Goal: Task Accomplishment & Management: Complete application form

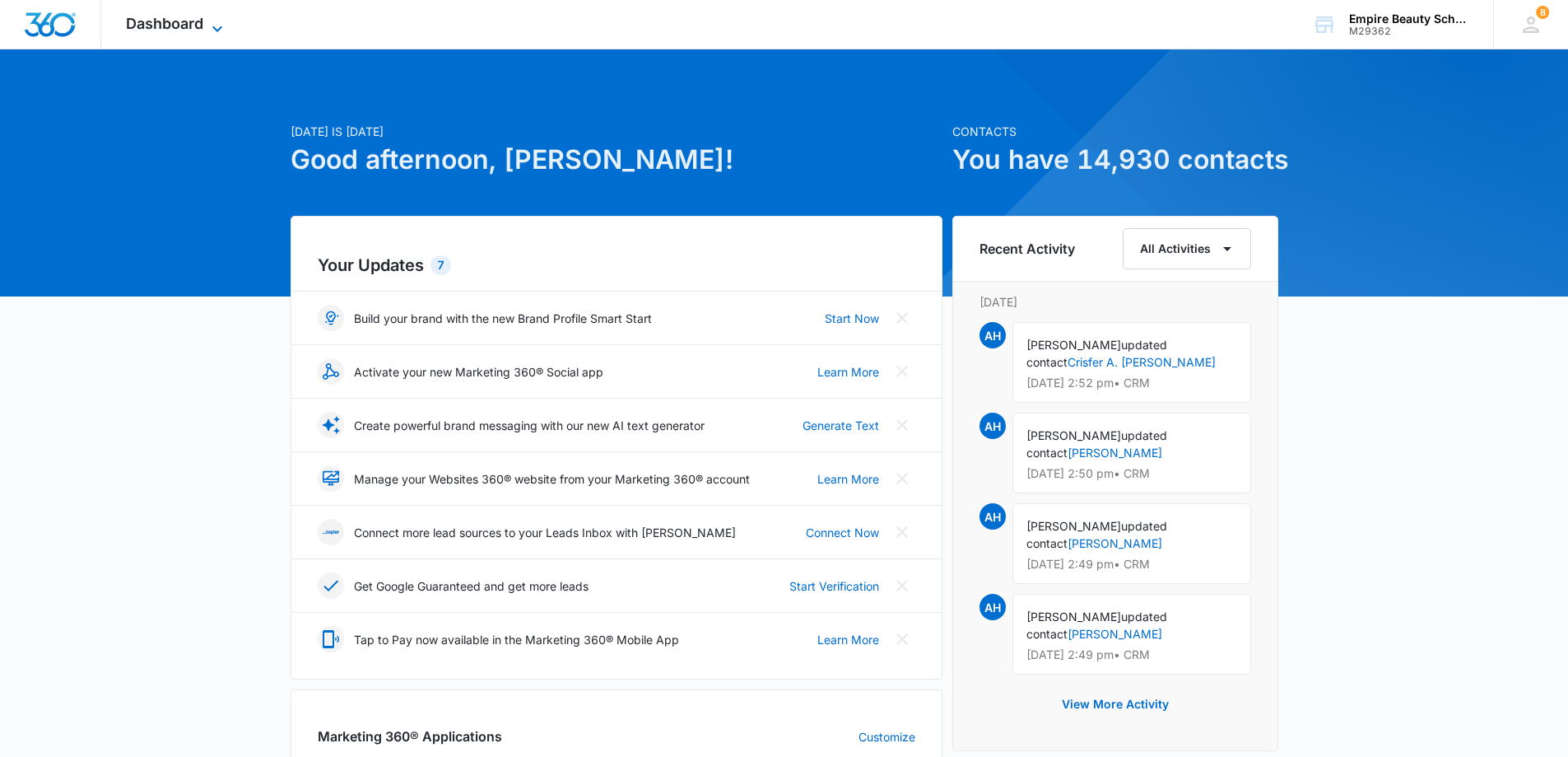
click at [212, 25] on icon at bounding box center [217, 28] width 19 height 19
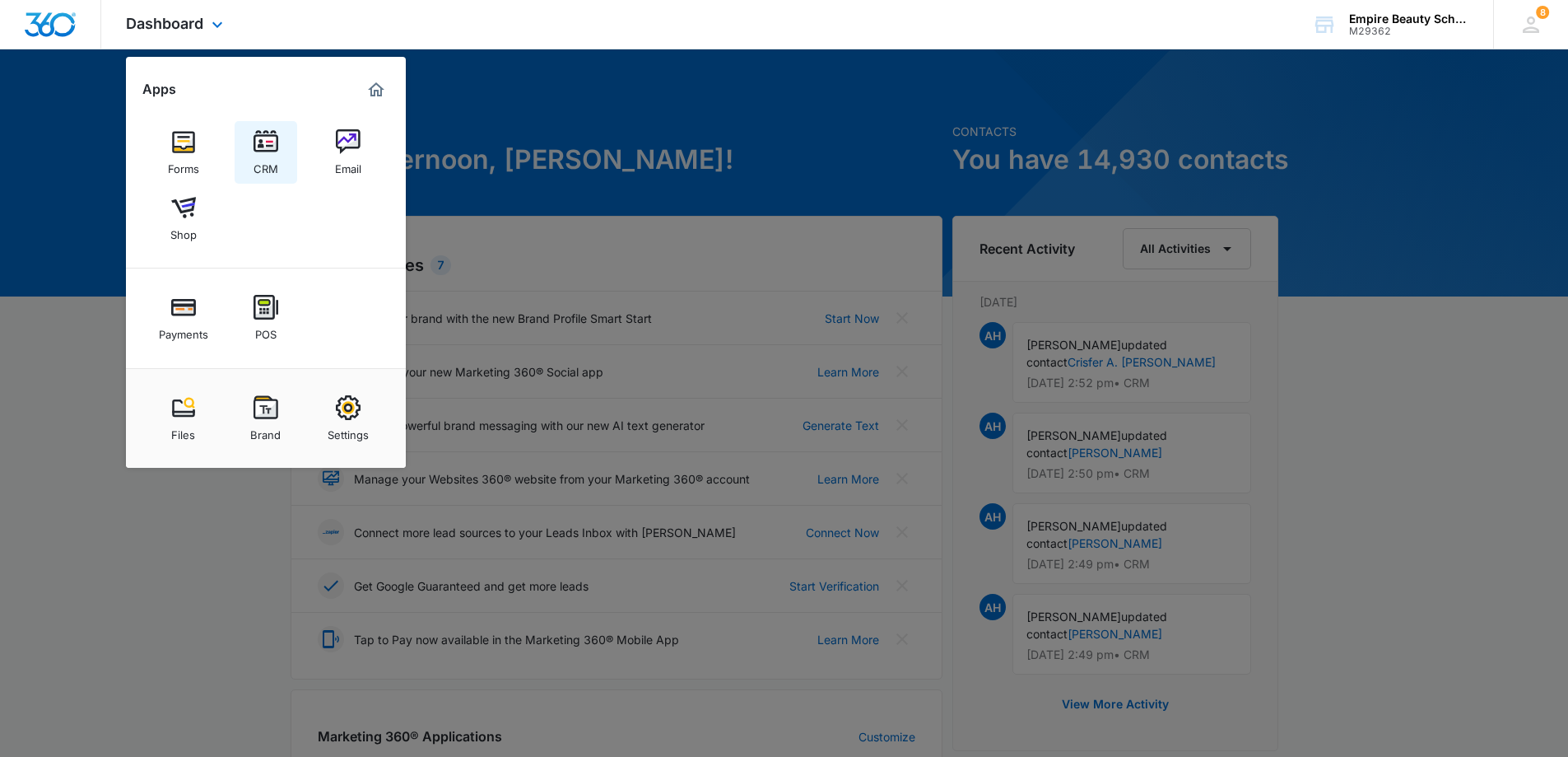
click at [277, 155] on div "CRM" at bounding box center [265, 165] width 24 height 21
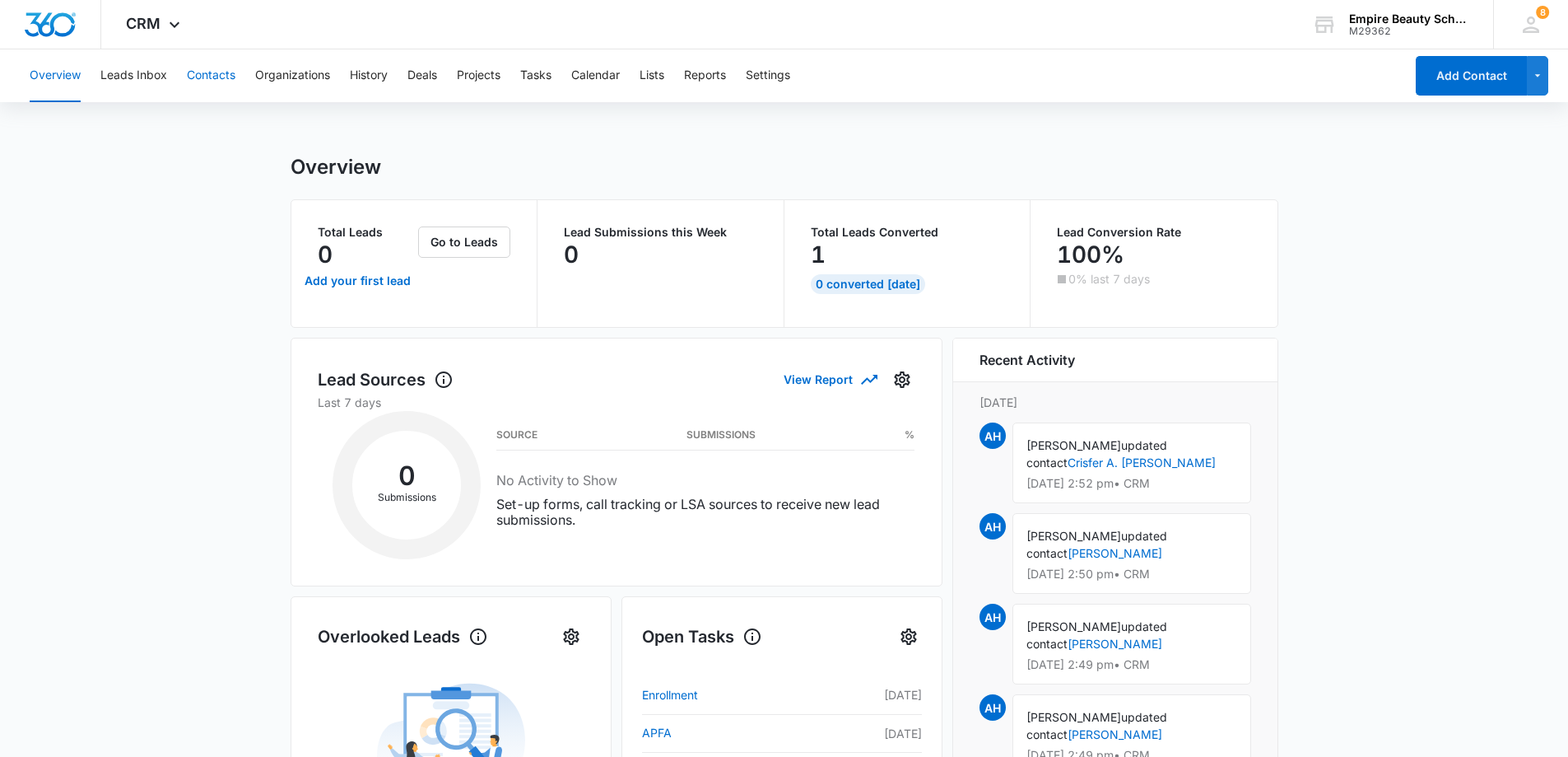
click at [210, 71] on button "Contacts" at bounding box center [211, 76] width 49 height 53
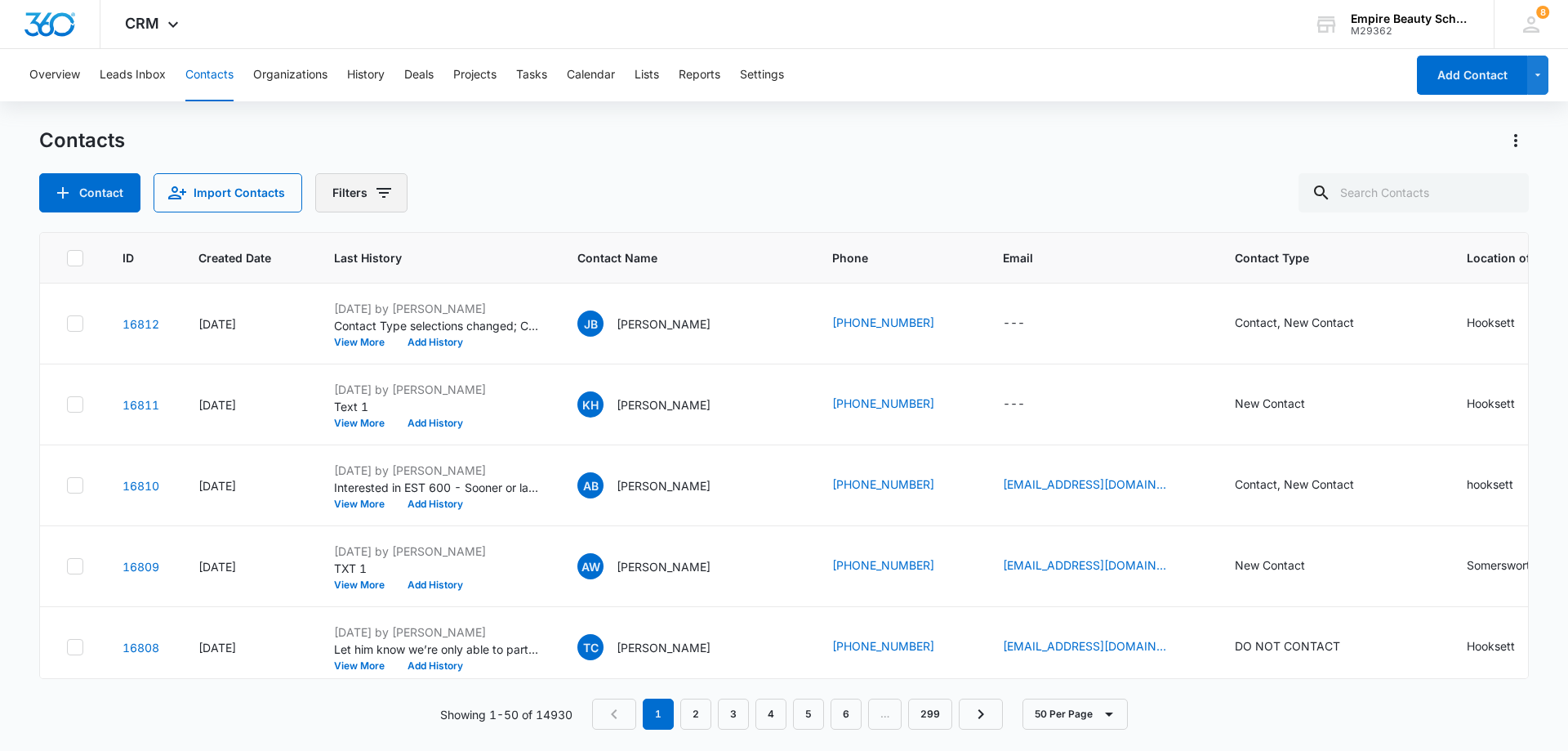
click at [377, 192] on icon "Filters" at bounding box center [384, 192] width 14 height 10
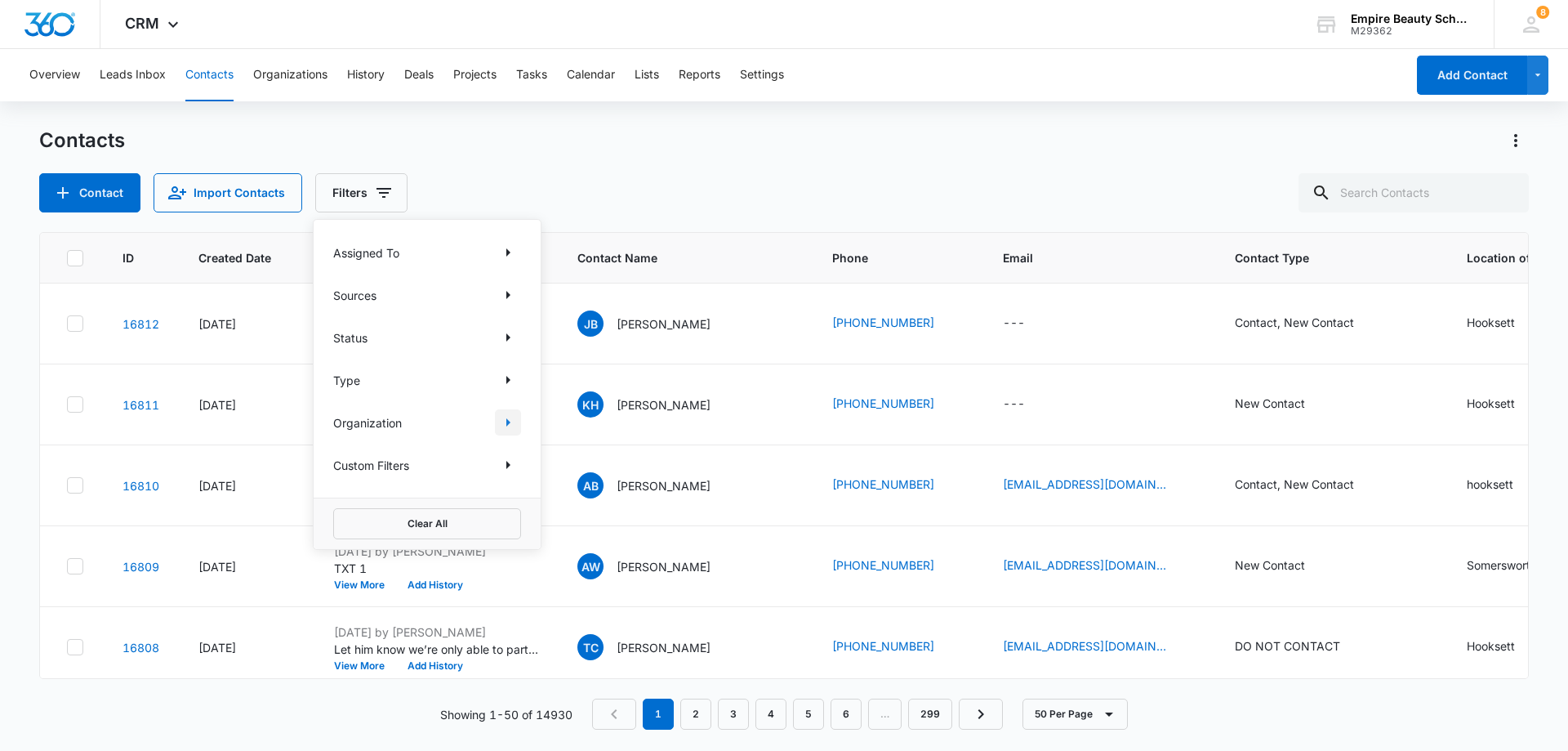
click at [504, 417] on icon "Show Organization filters" at bounding box center [508, 422] width 19 height 19
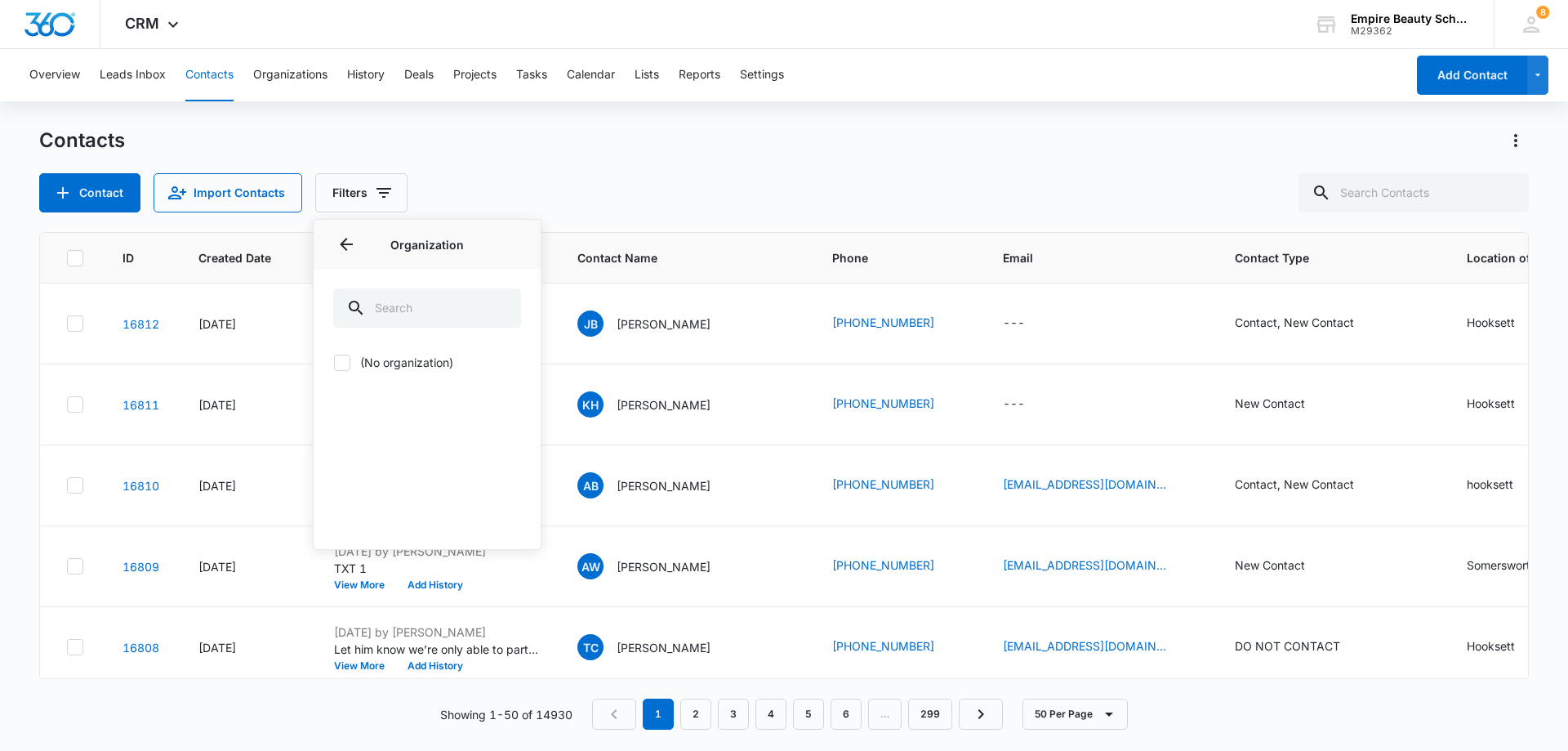
click at [563, 180] on div "Contact Import Contacts Filters Assigned To Sources Status Type Organization Or…" at bounding box center [784, 192] width 1490 height 40
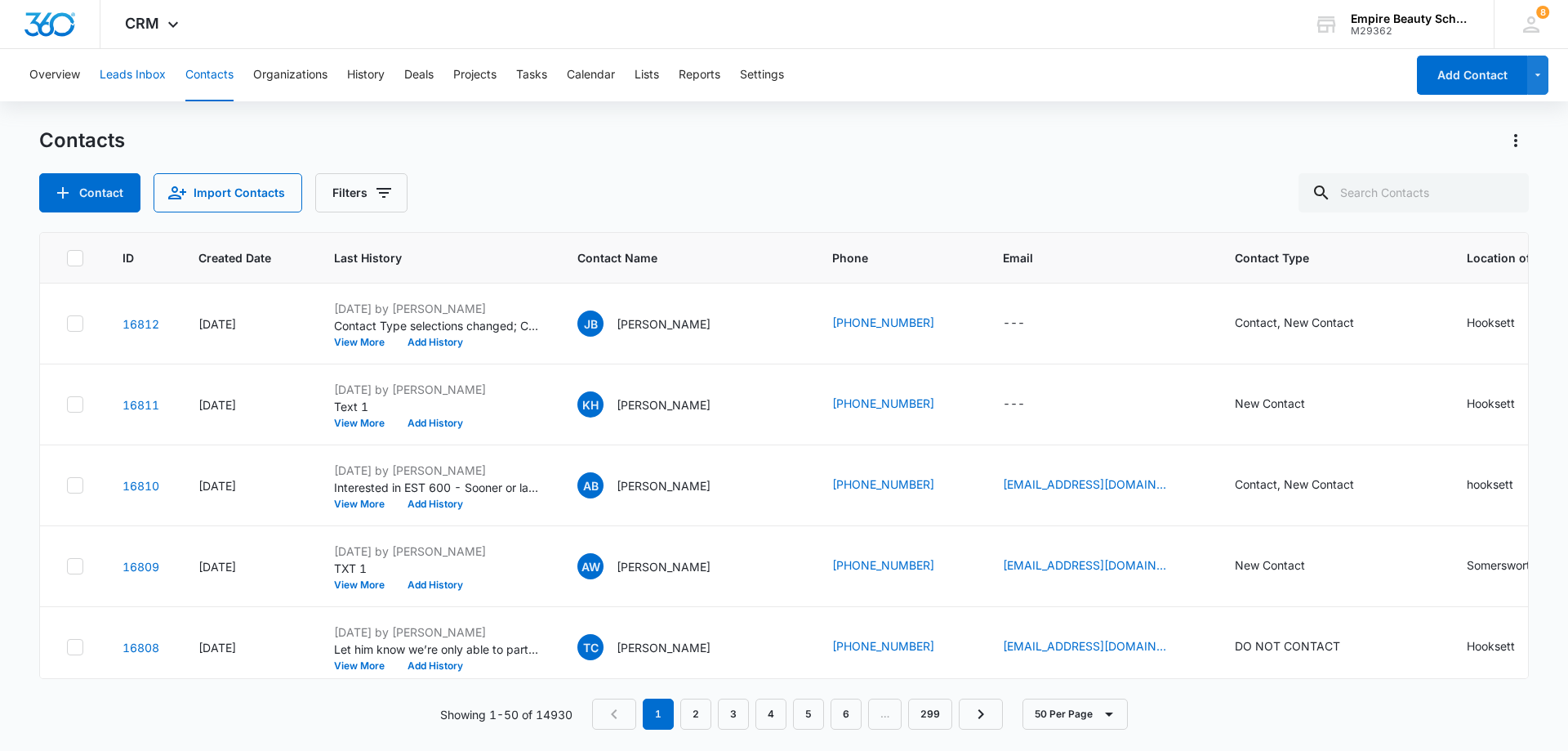
click at [134, 81] on button "Leads Inbox" at bounding box center [132, 75] width 66 height 52
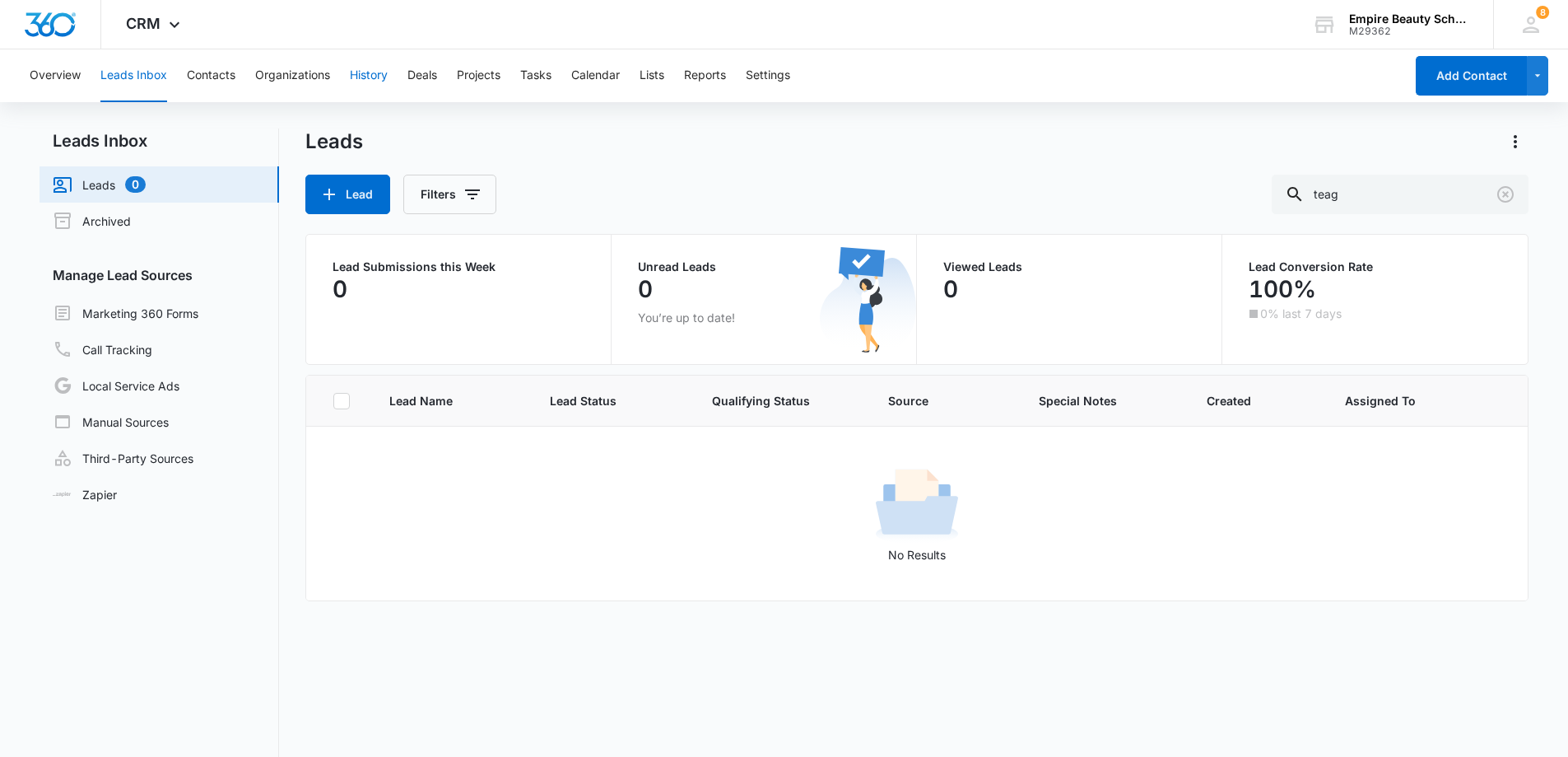
click at [367, 74] on button "History" at bounding box center [368, 76] width 38 height 53
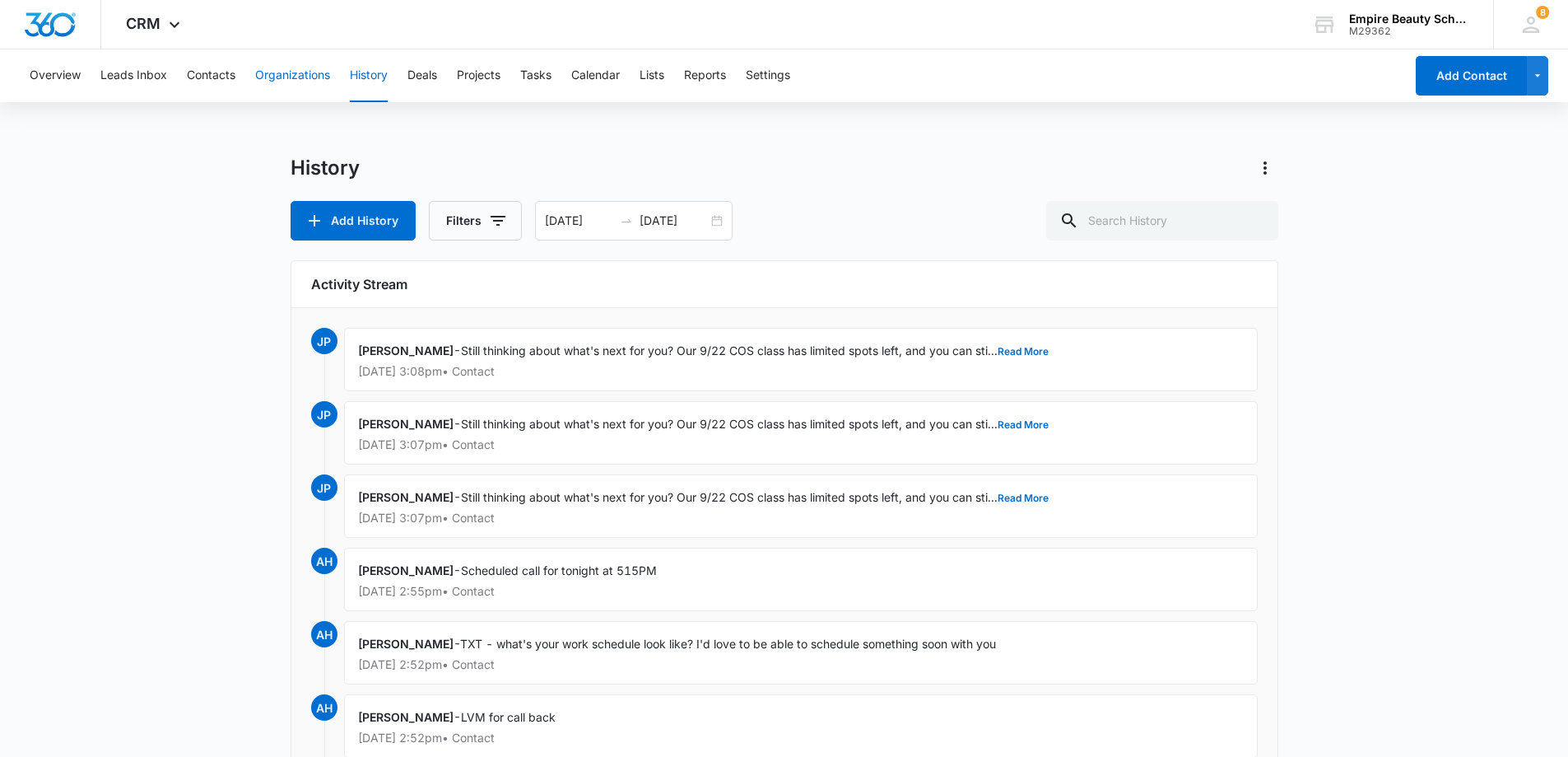
click at [303, 72] on button "Organizations" at bounding box center [292, 76] width 75 height 53
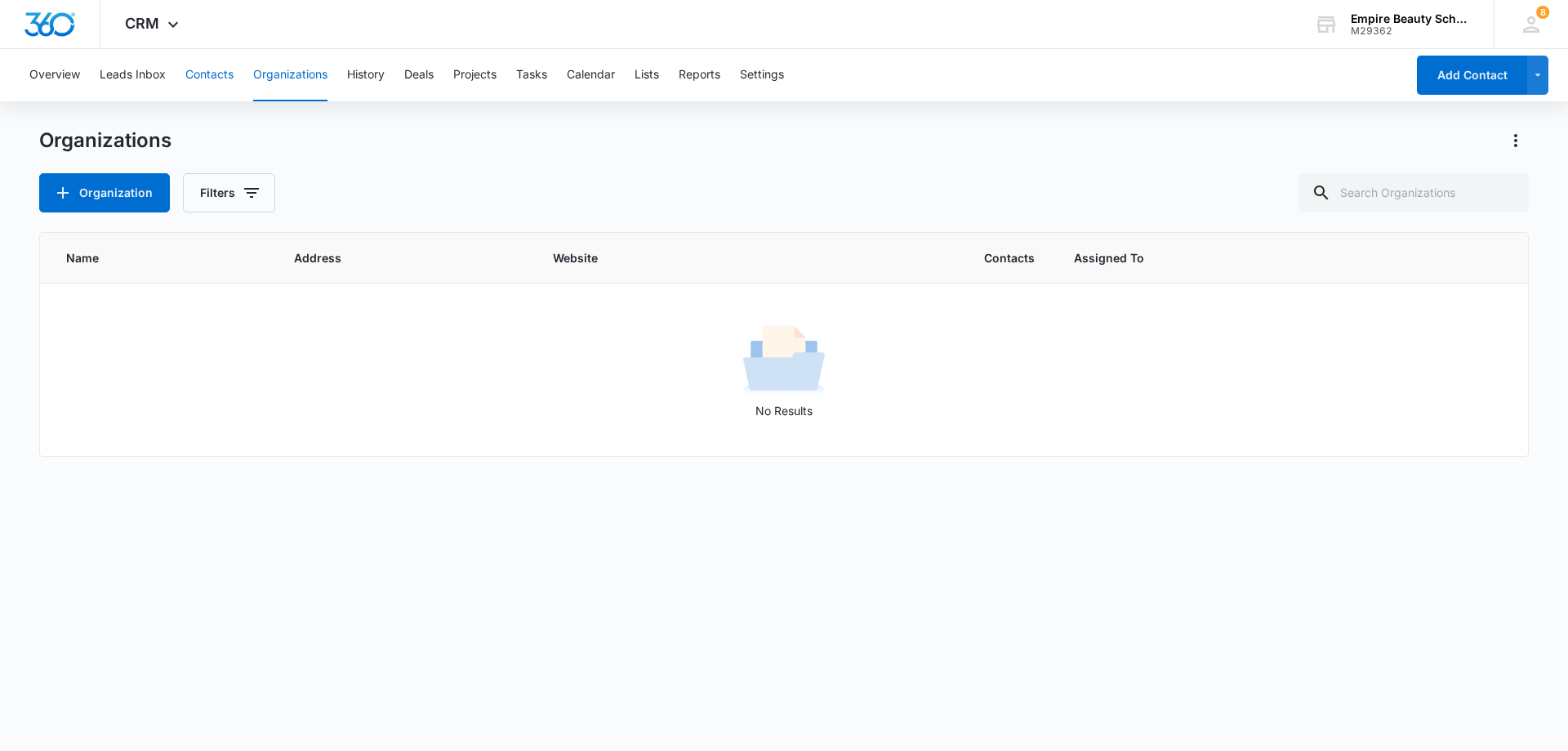
click at [218, 69] on button "Contacts" at bounding box center [210, 75] width 48 height 52
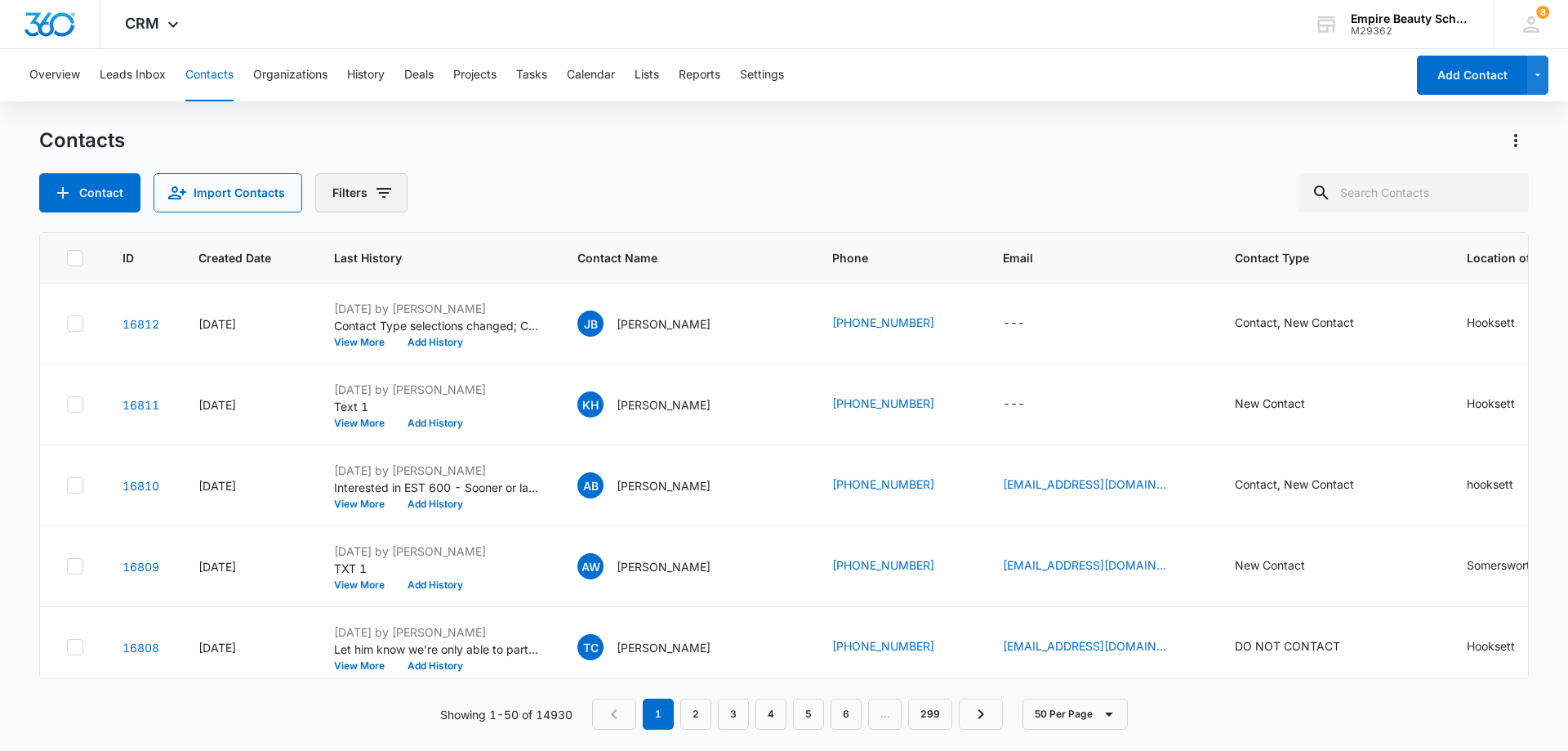
click at [385, 200] on icon "Filters" at bounding box center [384, 192] width 19 height 19
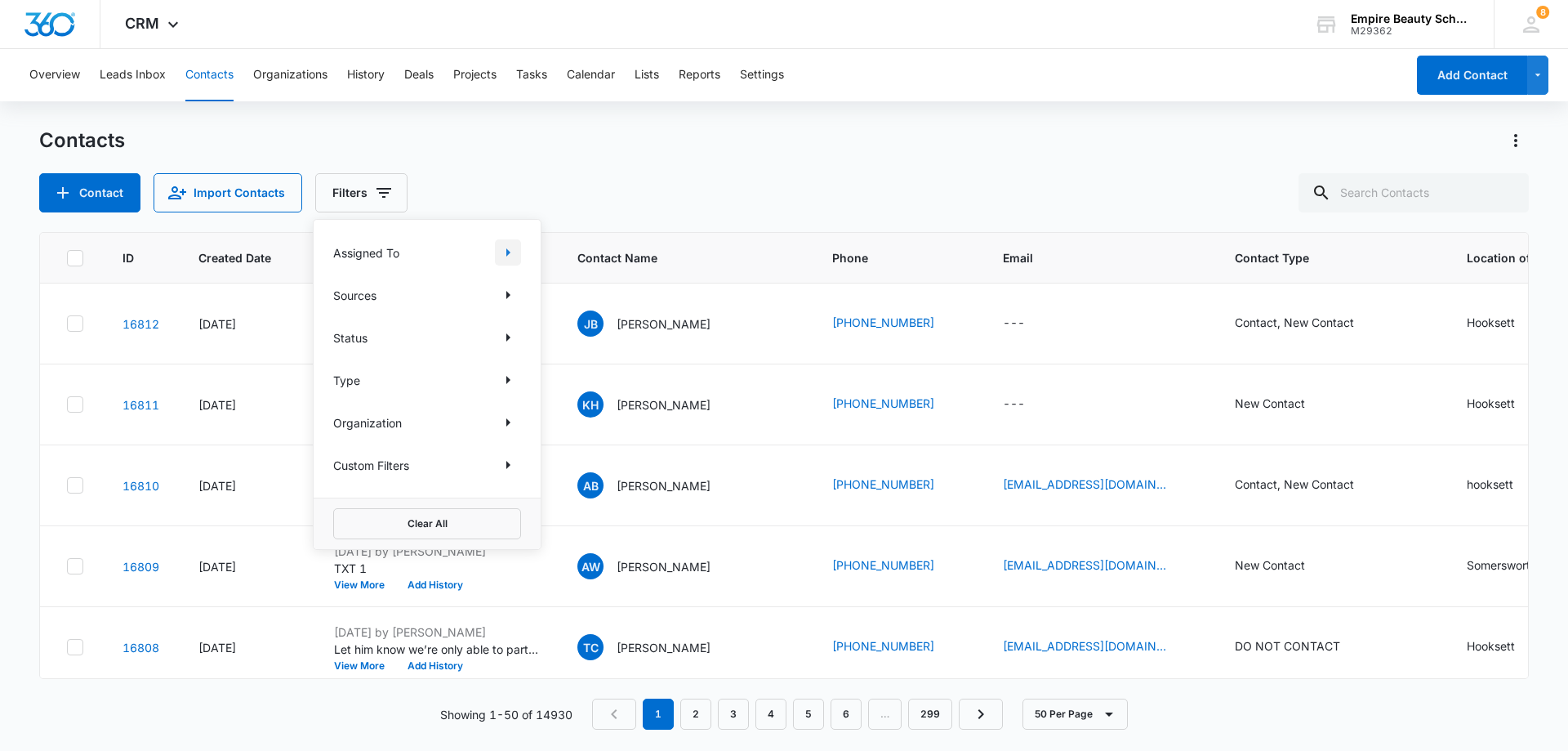
click at [519, 253] on button "Show Assigned To filters" at bounding box center [507, 252] width 26 height 26
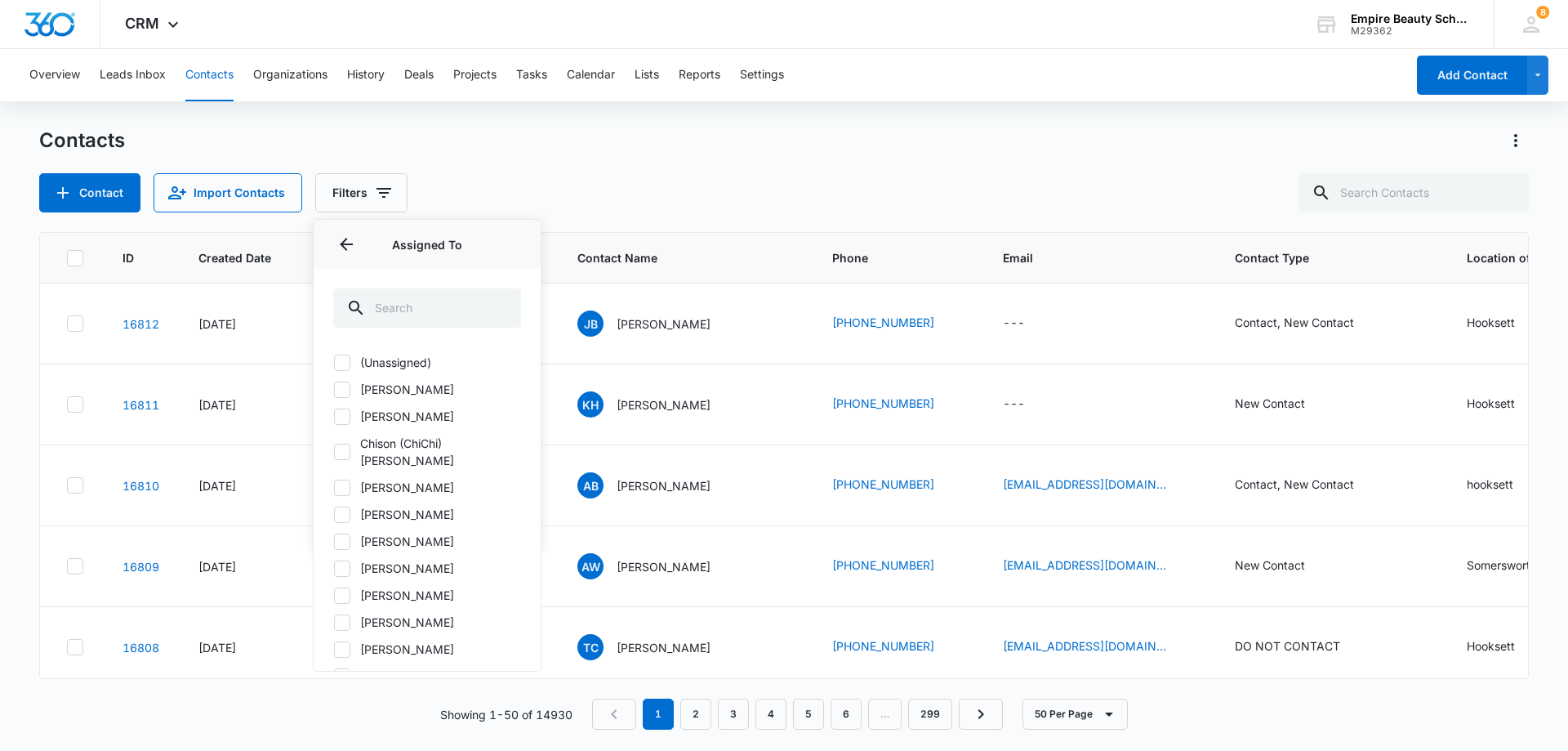
click at [513, 195] on div "Contact Import Contacts Filters Assigned To Assigned To (Unassigned) [PERSON_NA…" at bounding box center [784, 192] width 1490 height 40
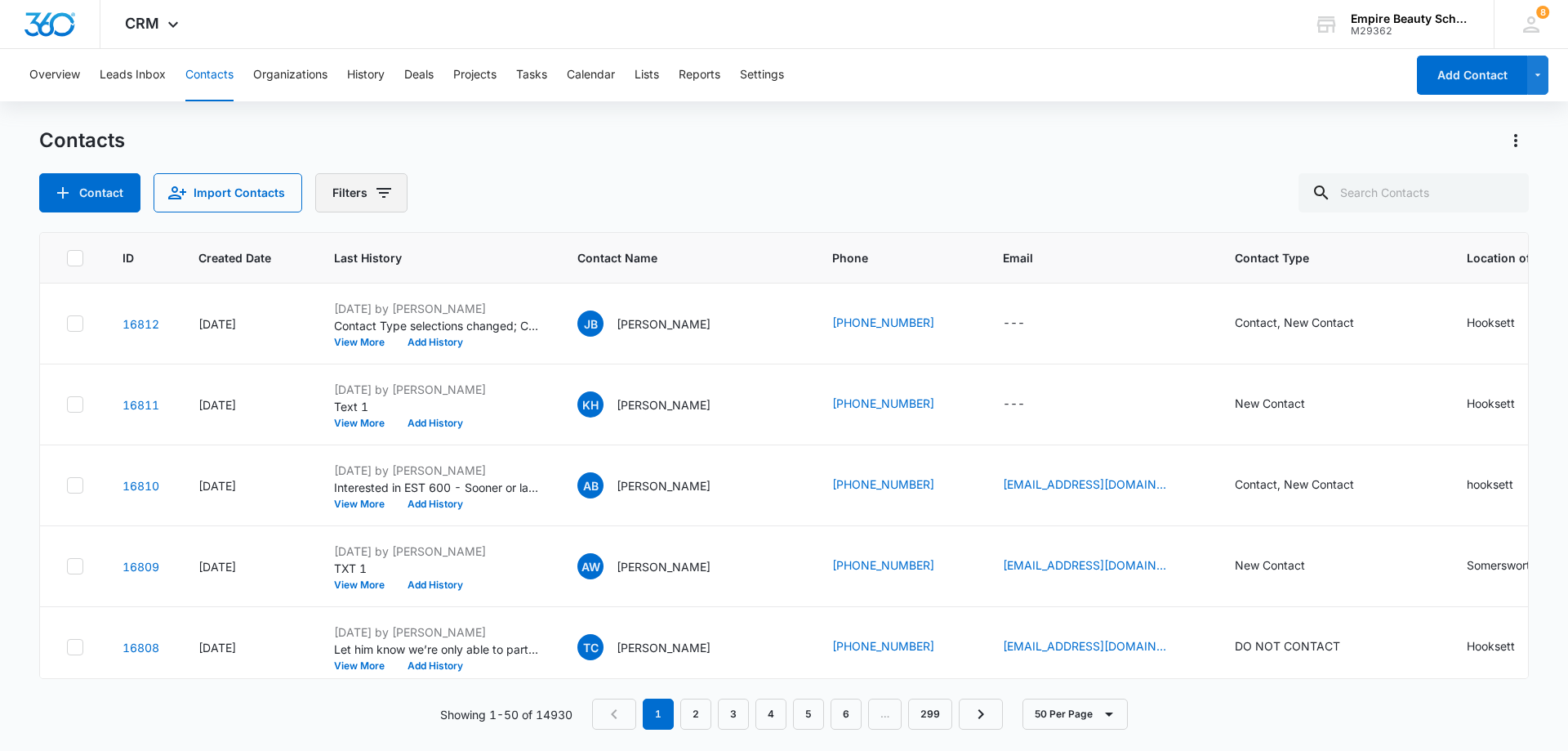
click at [338, 193] on button "Filters" at bounding box center [361, 192] width 93 height 40
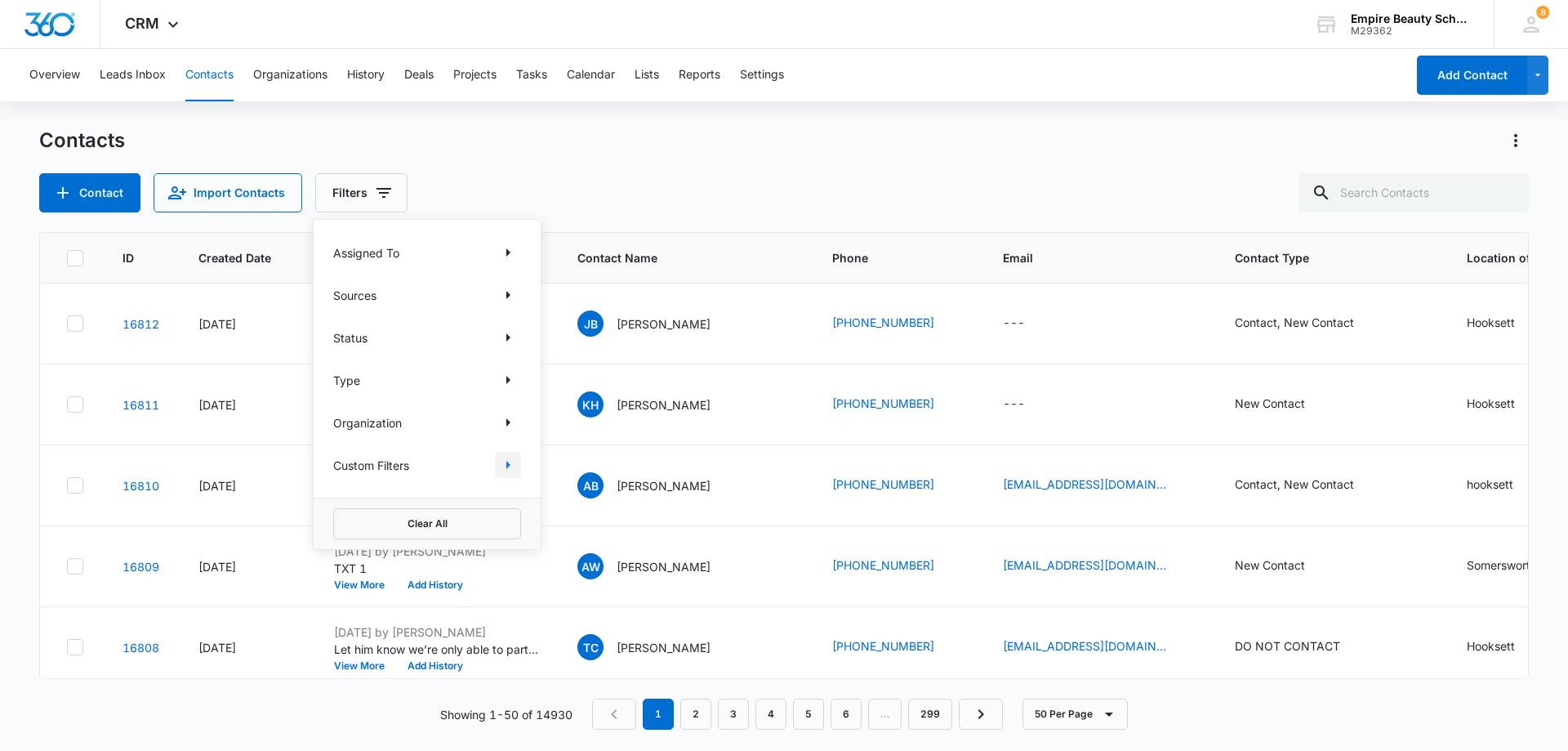
click at [506, 468] on icon "Show Custom Filters filters" at bounding box center [508, 465] width 4 height 8
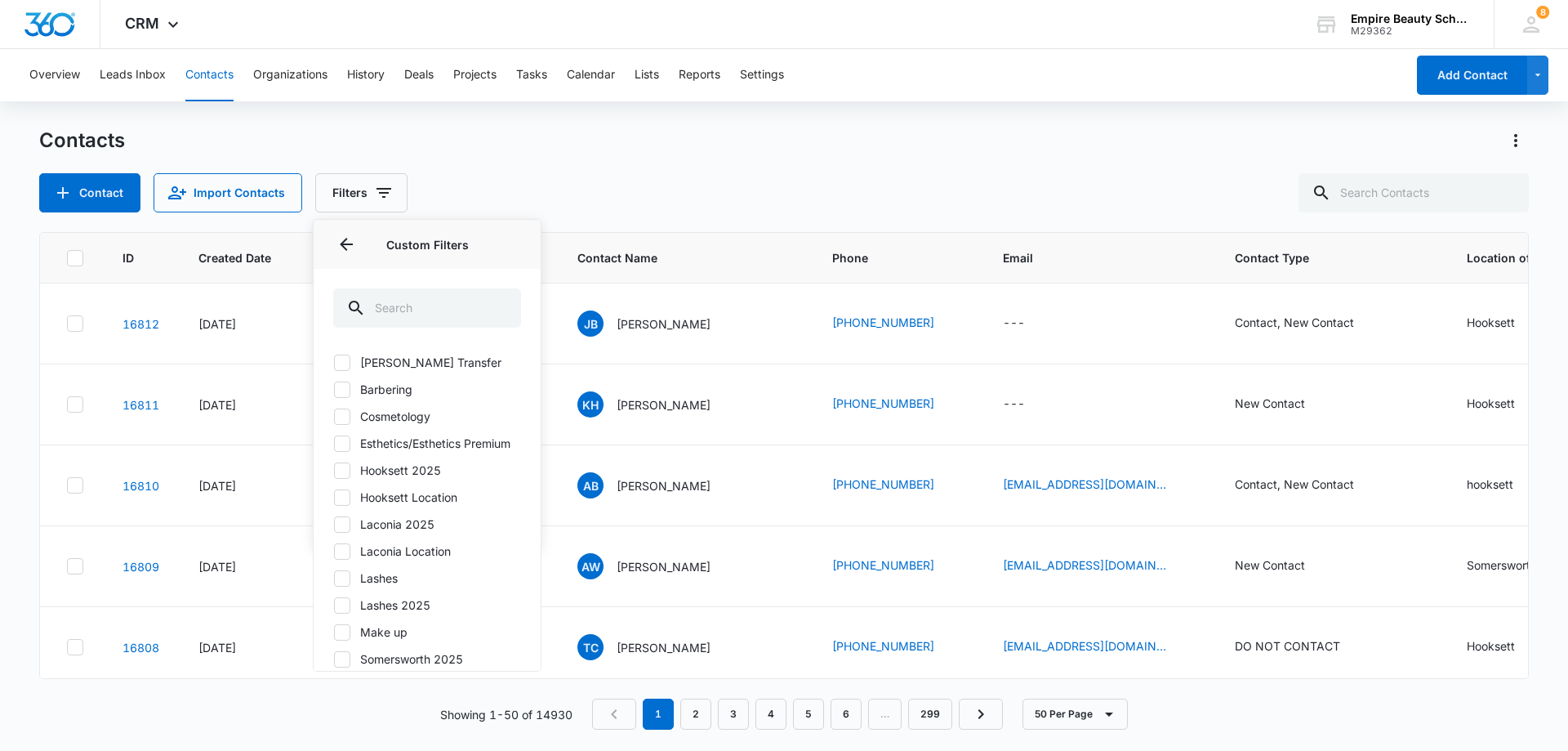
click at [342, 528] on icon at bounding box center [342, 524] width 10 height 8
click at [334, 525] on input "Laconia 2025" at bounding box center [333, 524] width 1 height 1
checkbox input "true"
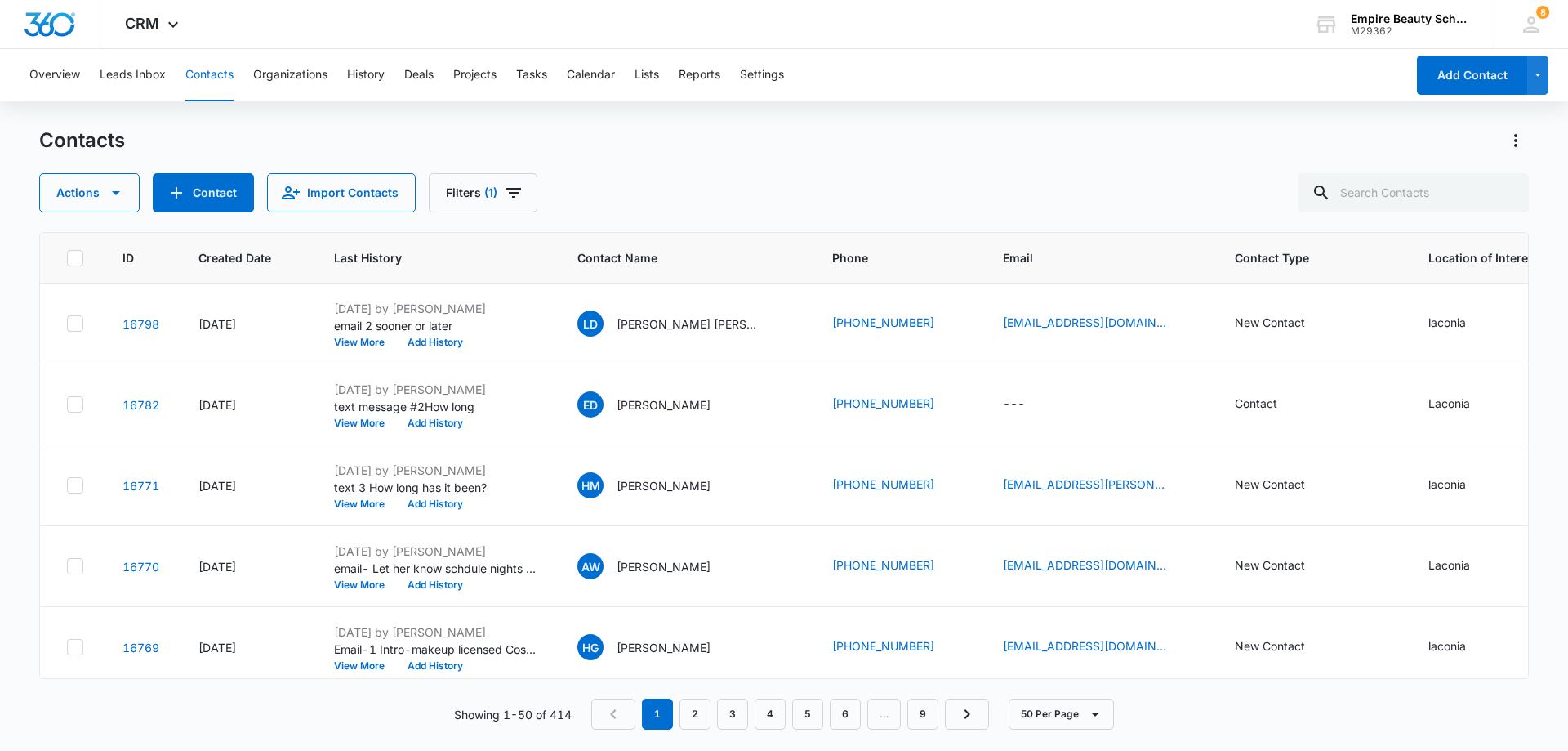
click at [593, 140] on div "Contacts" at bounding box center [784, 140] width 1490 height 26
click at [453, 501] on button "Add History" at bounding box center [435, 504] width 78 height 10
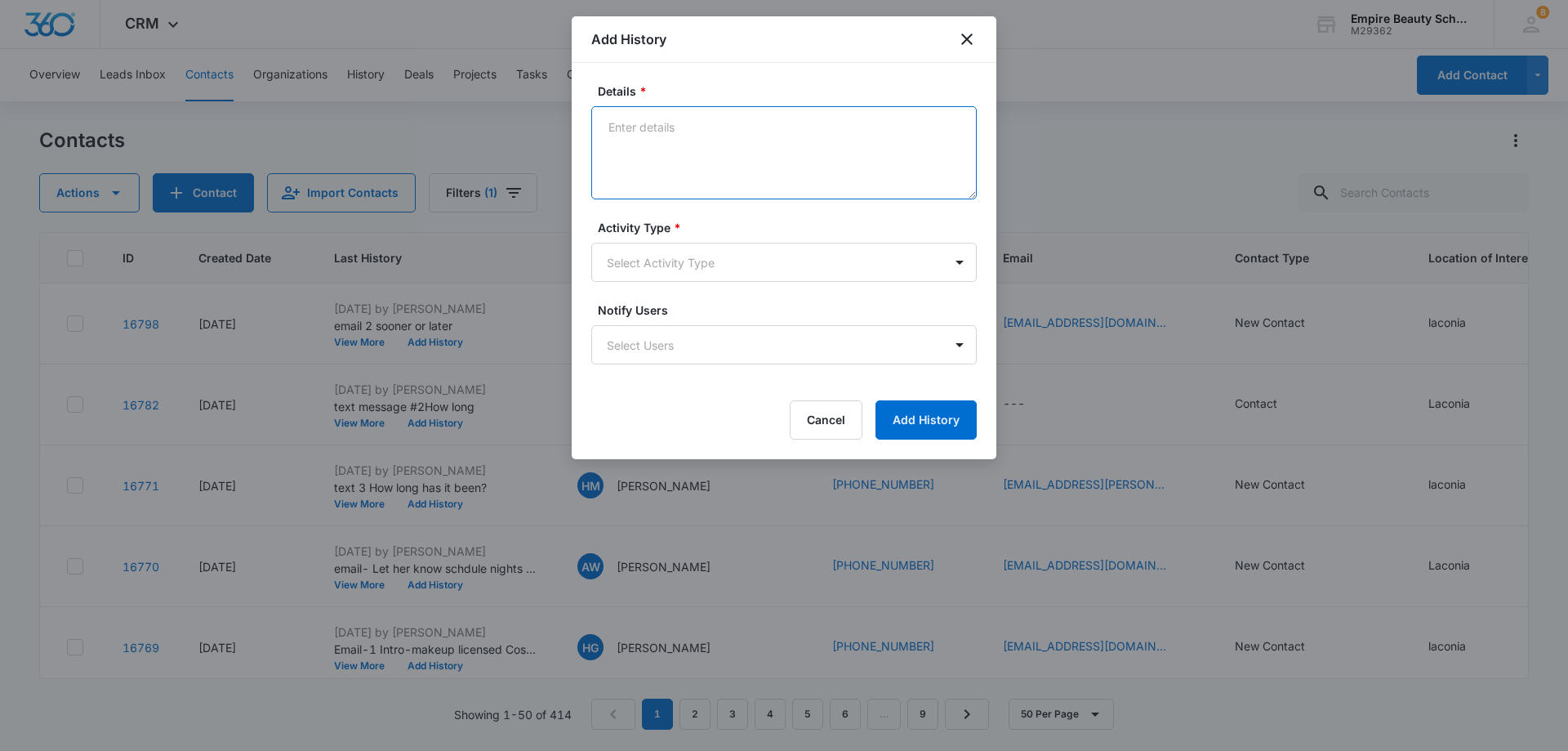
click at [636, 125] on textarea "Details *" at bounding box center [784, 153] width 385 height 93
click at [614, 151] on textarea "call-1" at bounding box center [784, 153] width 385 height 93
click at [690, 142] on textarea "call-1" at bounding box center [784, 153] width 385 height 93
type textarea "call-1 NoVM mail full"
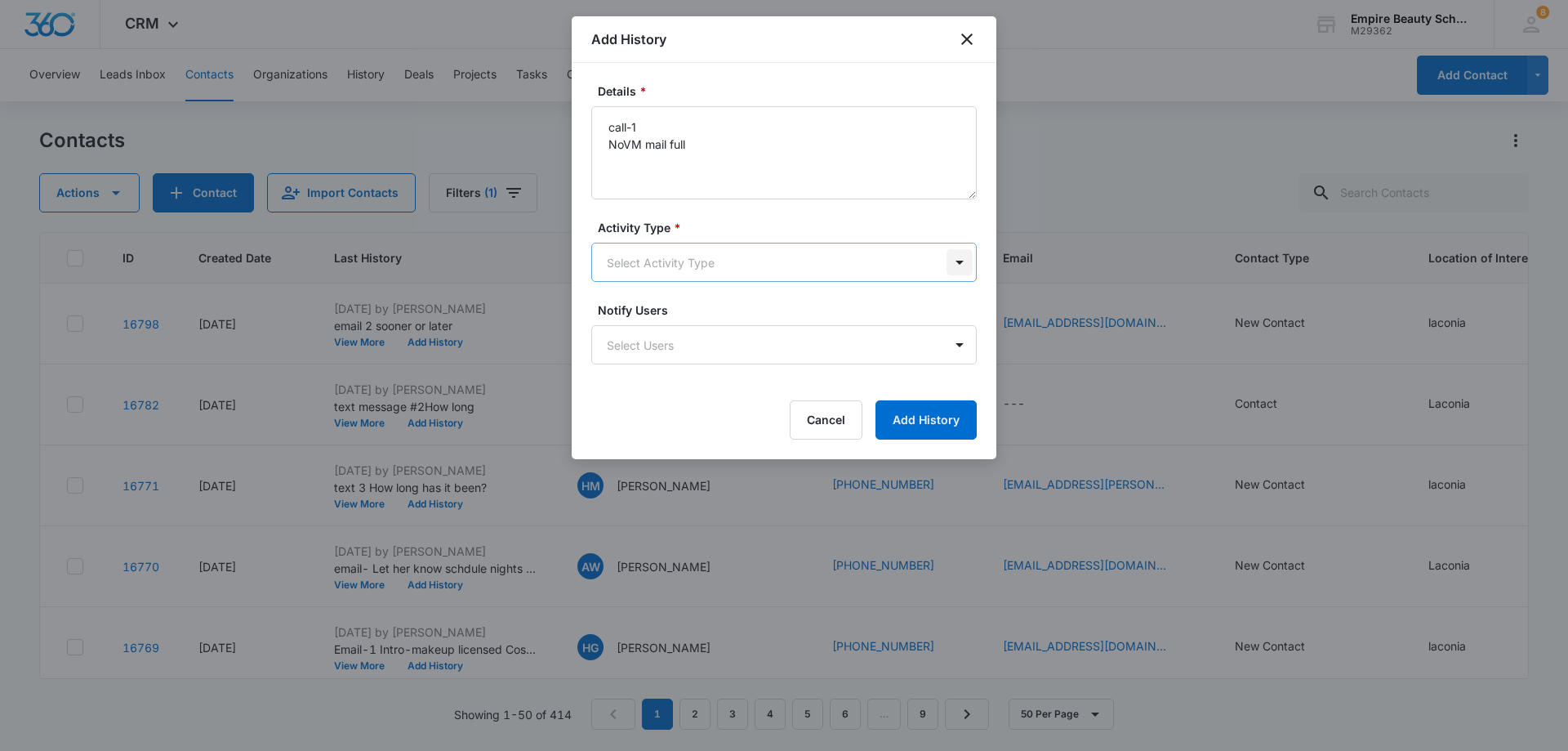
click at [963, 258] on body "CRM Apps Forms CRM Email Shop Payments POS Files Brand Settings Empire Beauty S…" at bounding box center [784, 375] width 1568 height 751
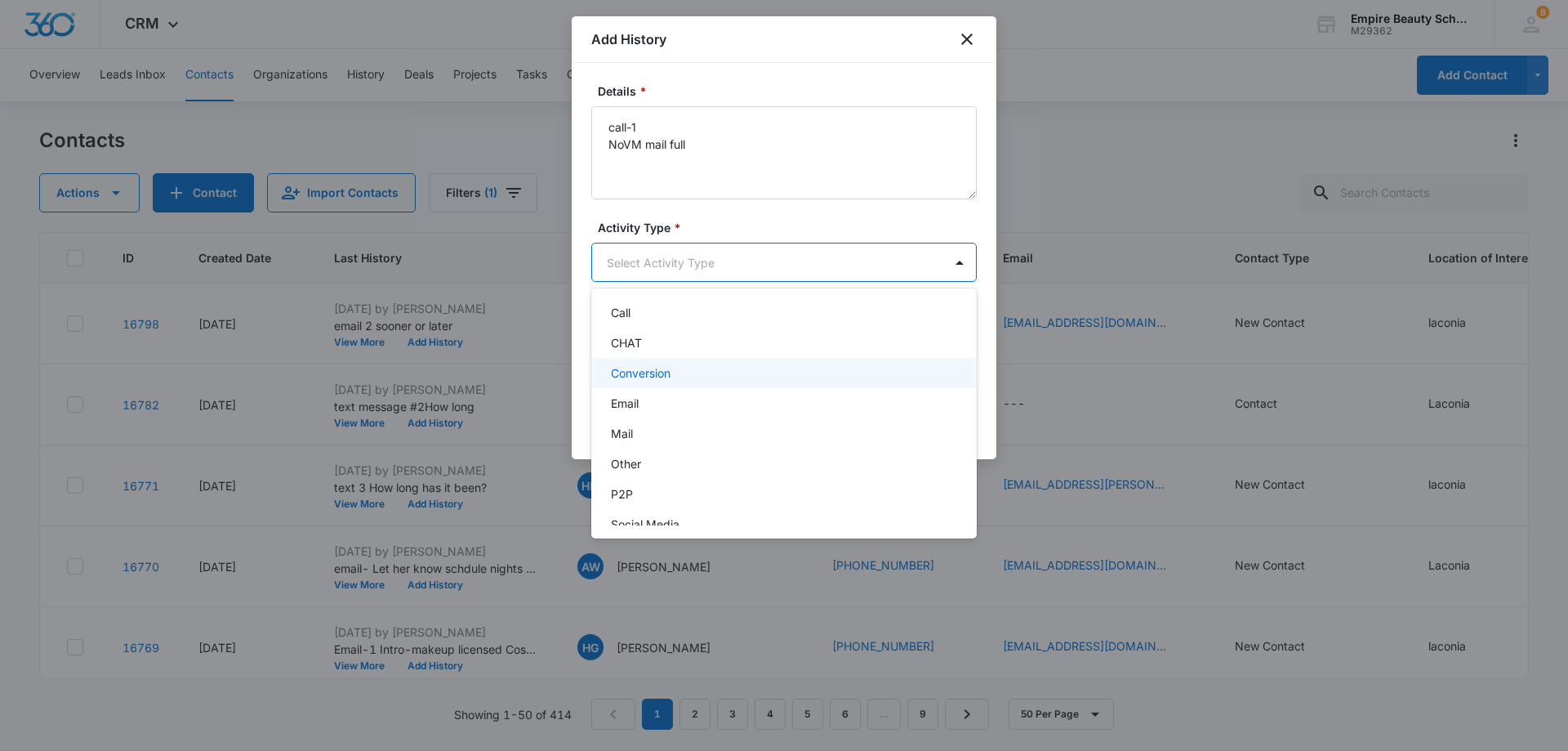
scroll to position [19, 0]
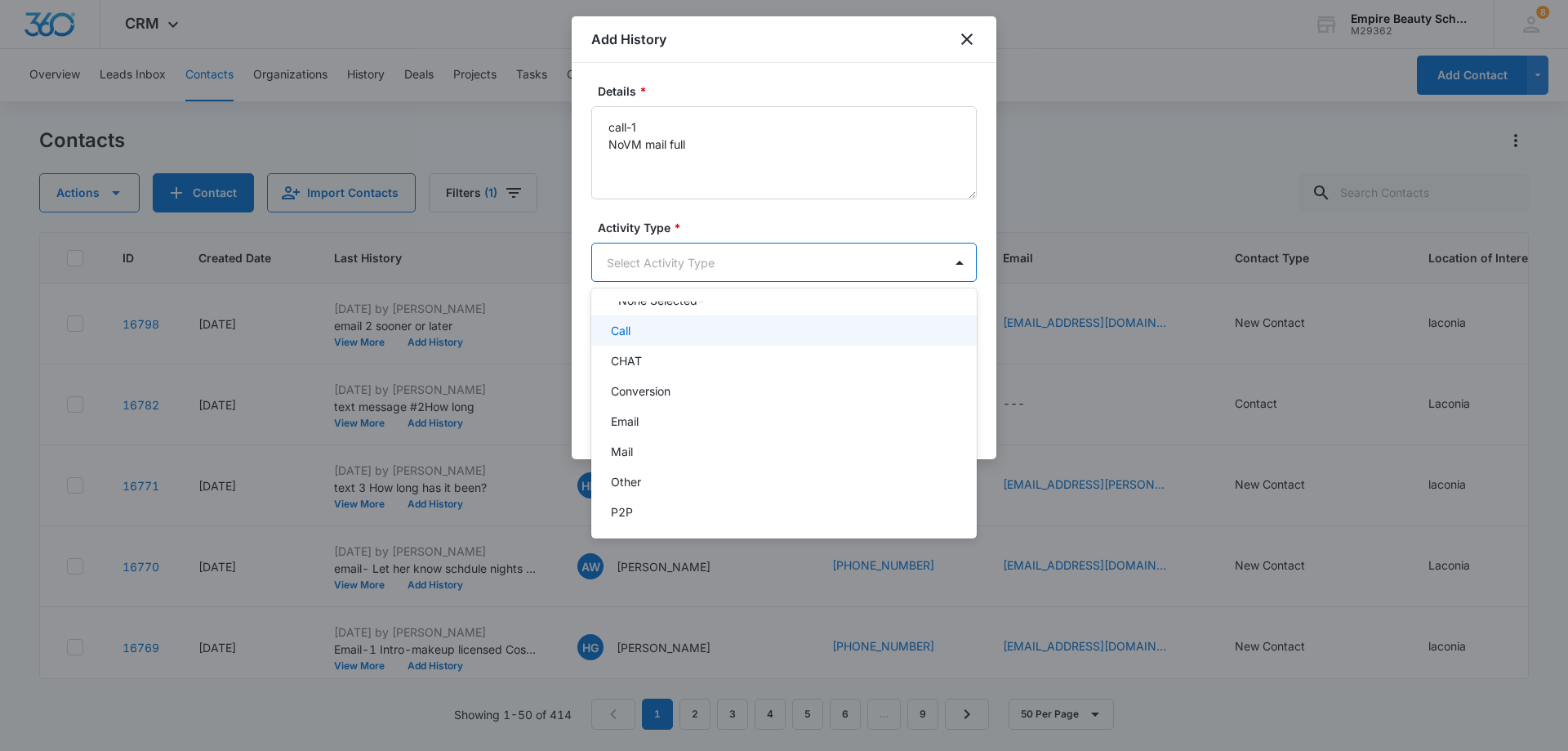
click at [749, 335] on div "Call" at bounding box center [782, 331] width 343 height 17
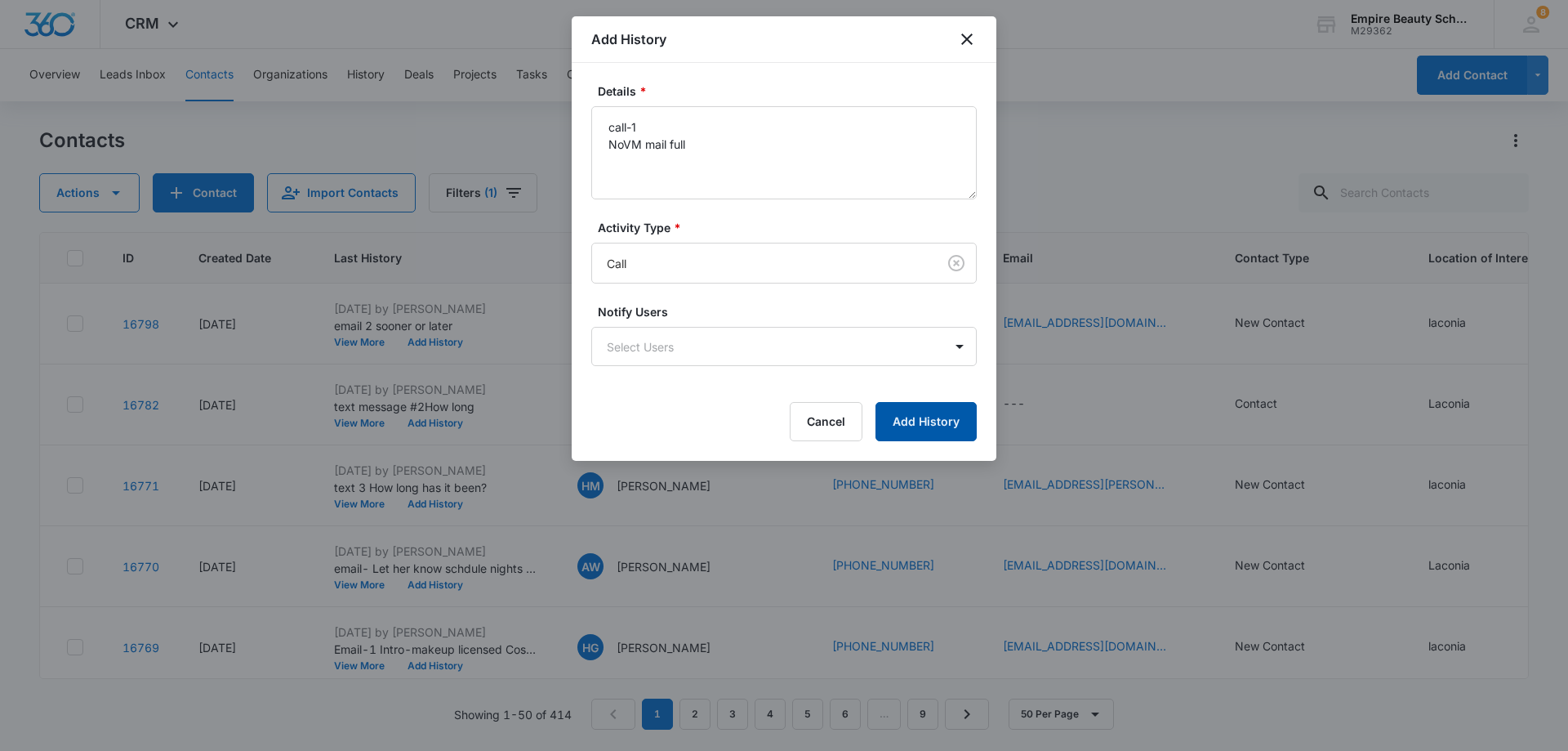
click at [947, 429] on button "Add History" at bounding box center [926, 421] width 101 height 40
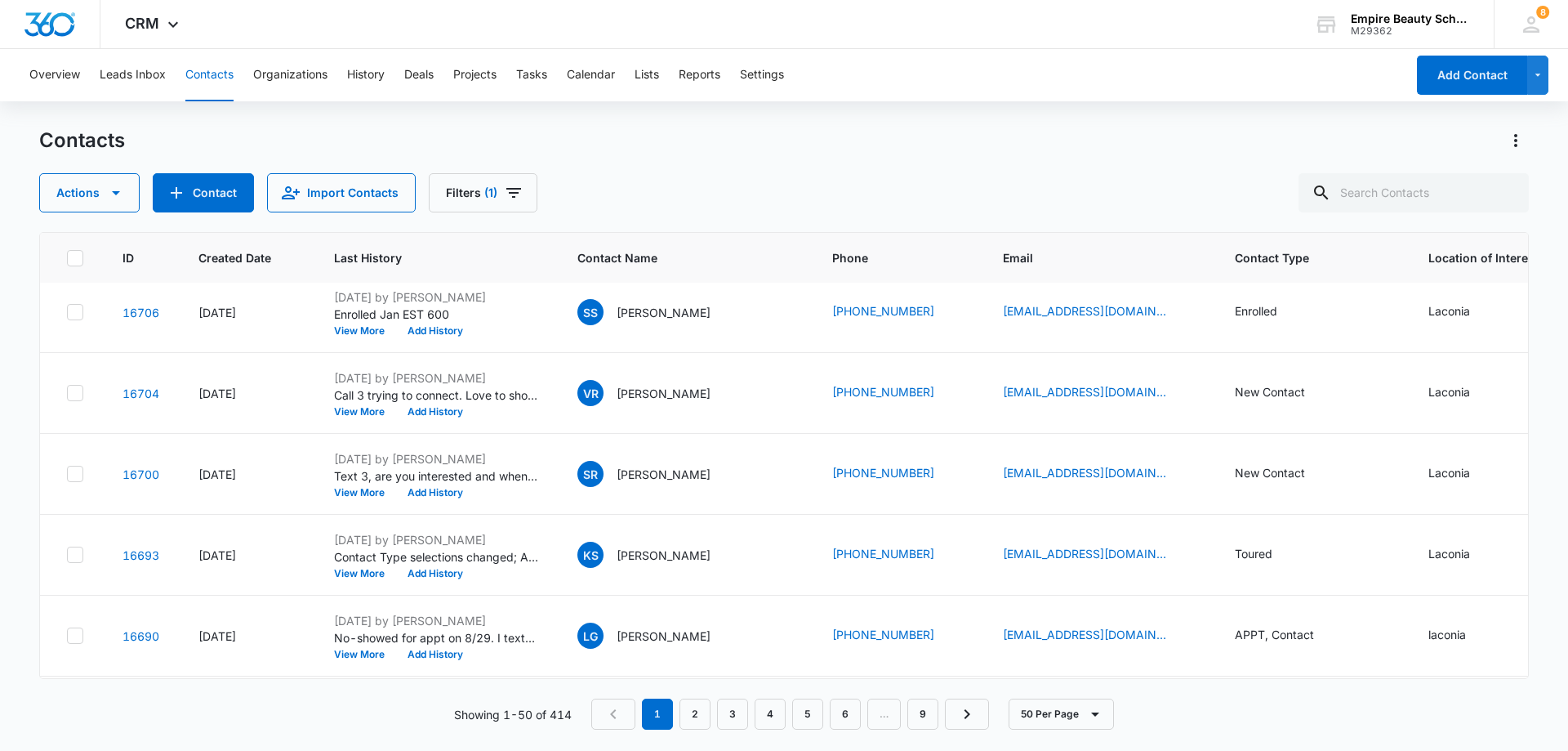
scroll to position [1307, 0]
click at [1355, 201] on input "text" at bounding box center [1413, 192] width 230 height 40
click at [1385, 198] on input "[PERSON_NAME]" at bounding box center [1402, 192] width 255 height 40
type input "h"
type input "[PERSON_NAME]"
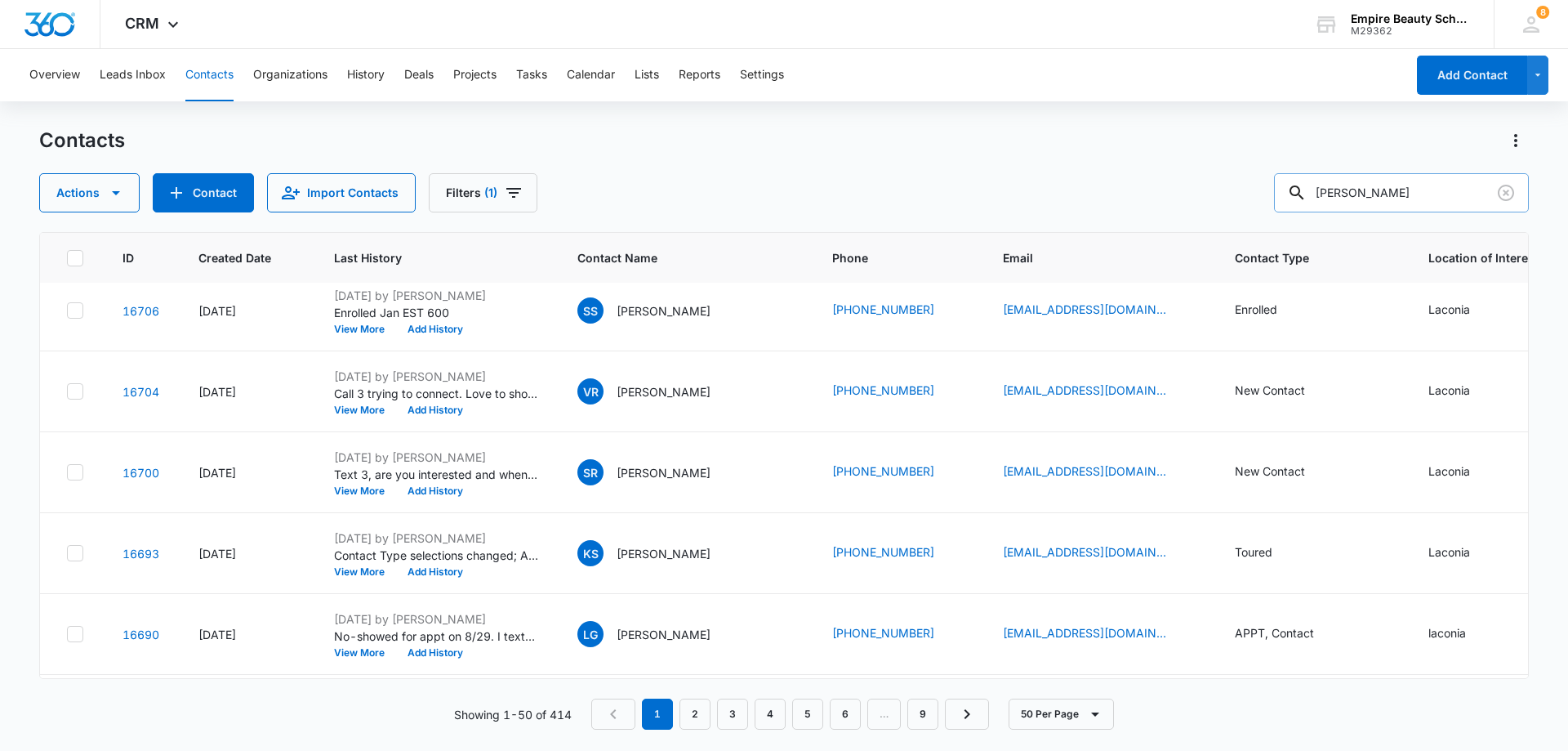
click at [1305, 188] on icon at bounding box center [1297, 192] width 19 height 19
click at [1306, 188] on icon at bounding box center [1297, 192] width 19 height 19
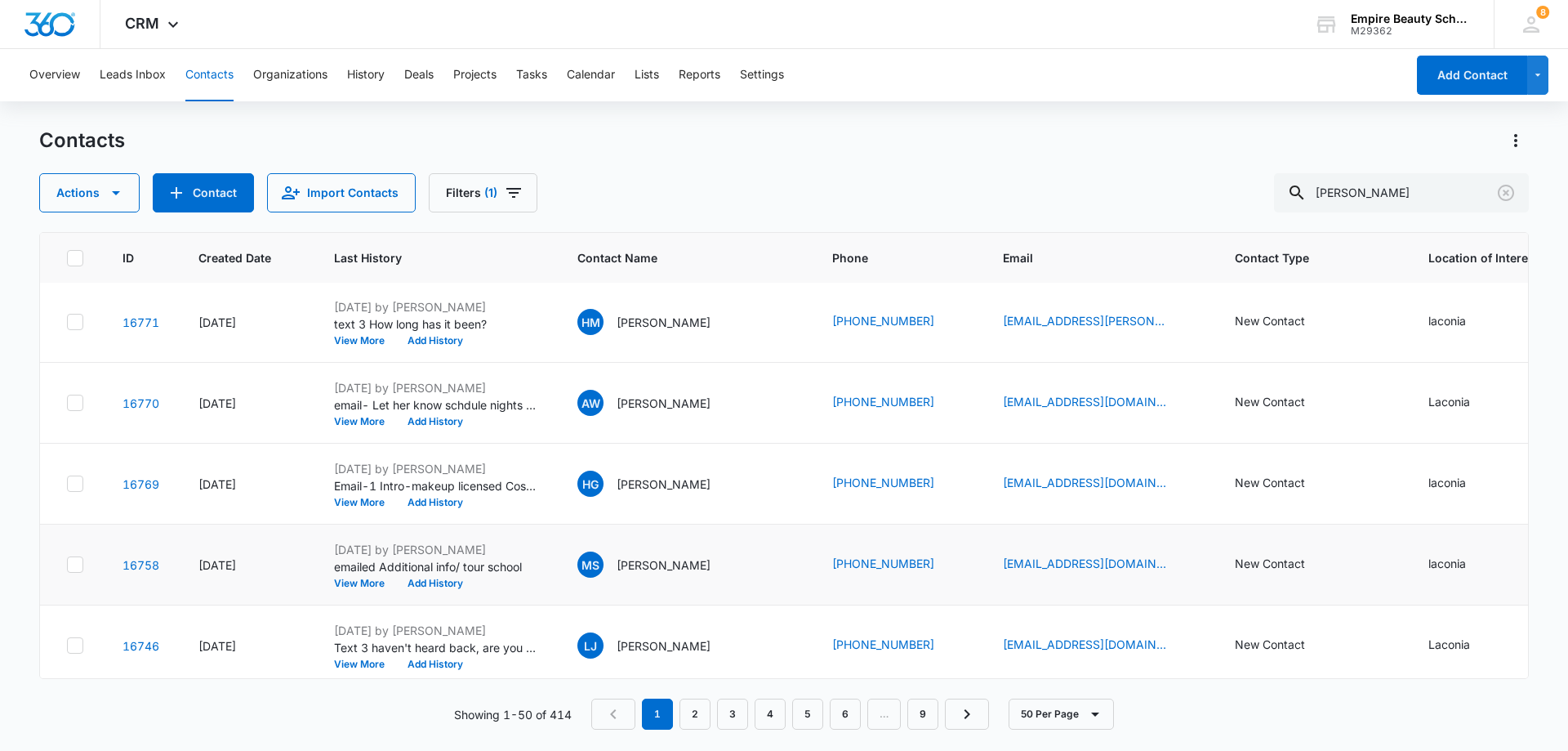
scroll to position [0, 0]
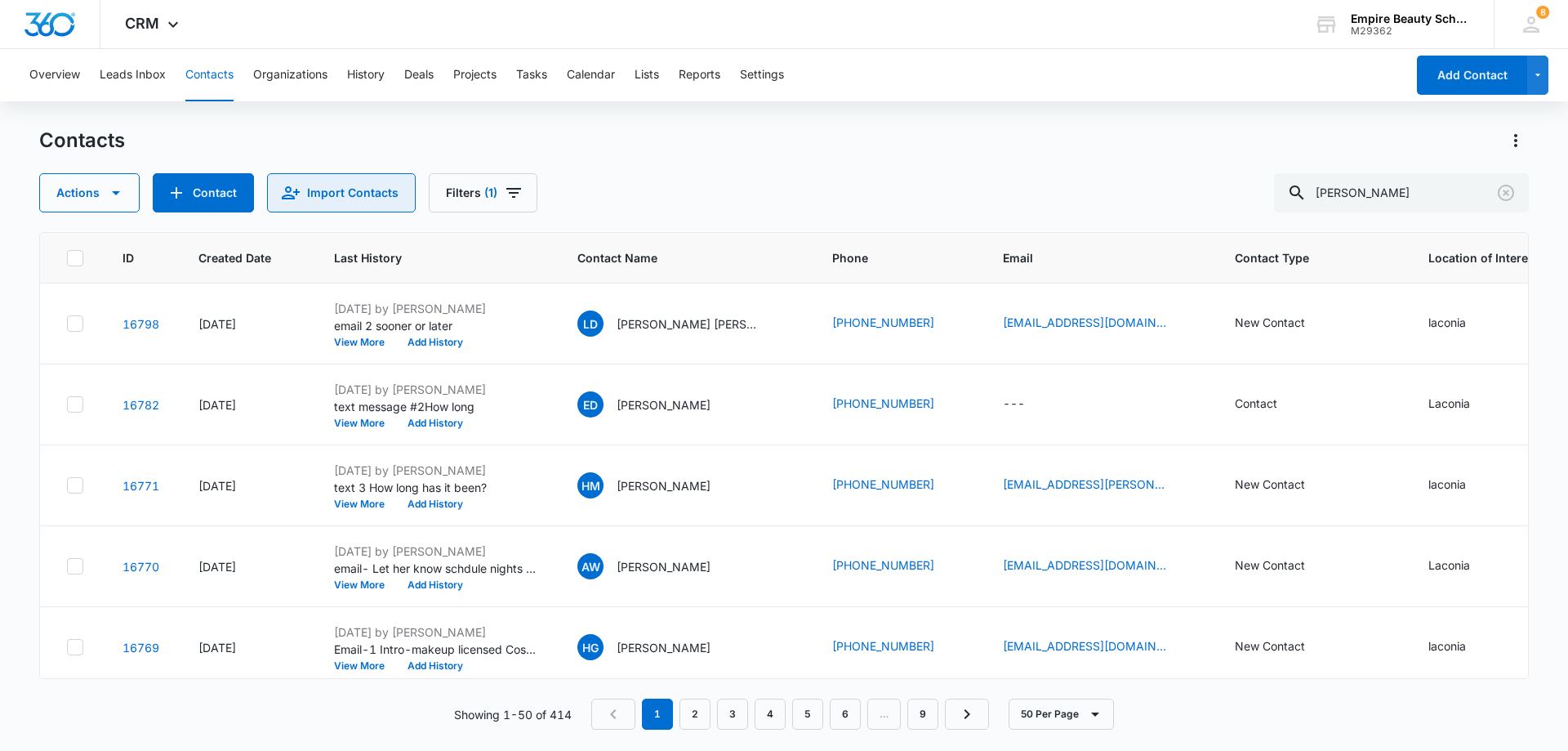
click at [313, 195] on button "Import Contacts" at bounding box center [341, 192] width 149 height 40
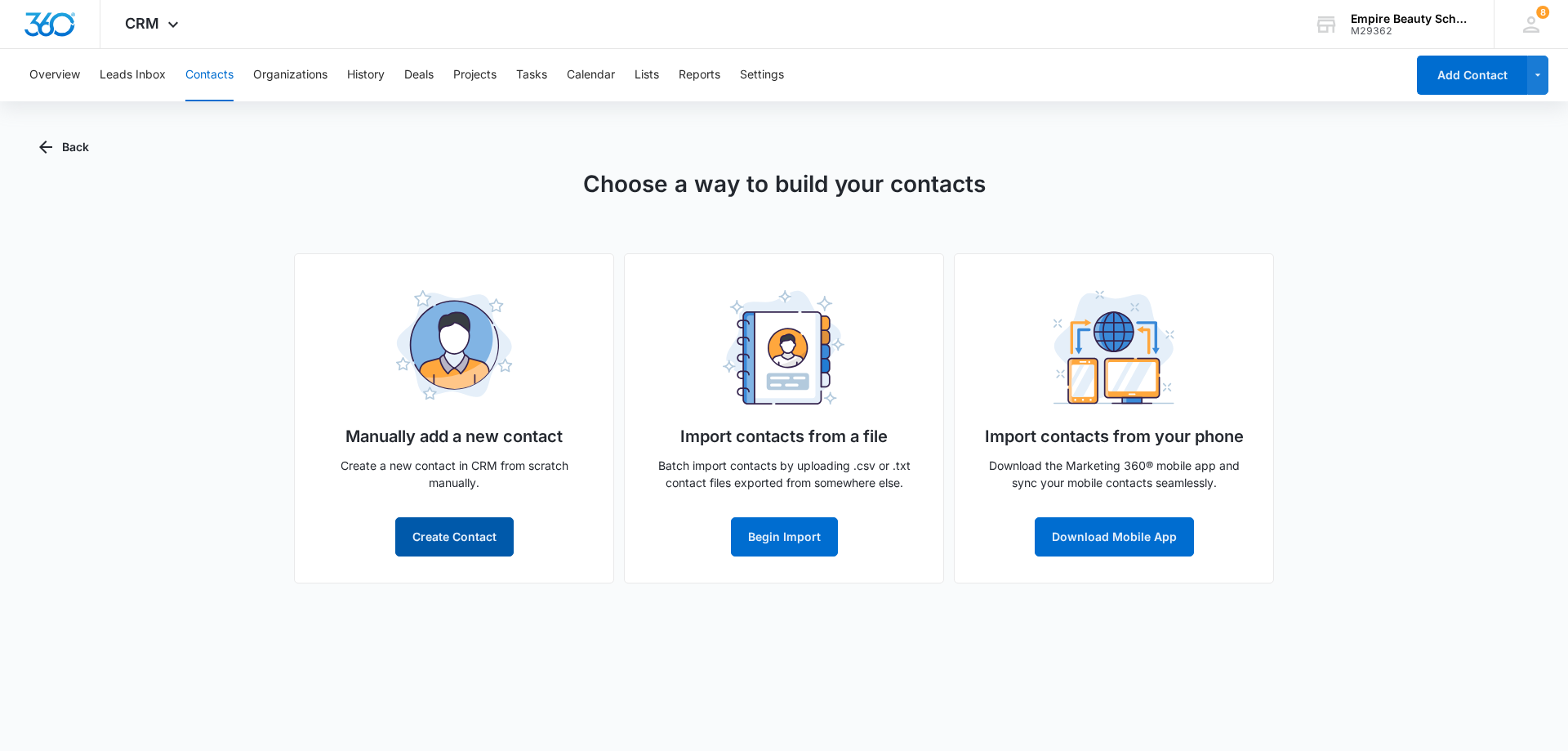
click at [462, 526] on button "Create Contact" at bounding box center [454, 536] width 119 height 40
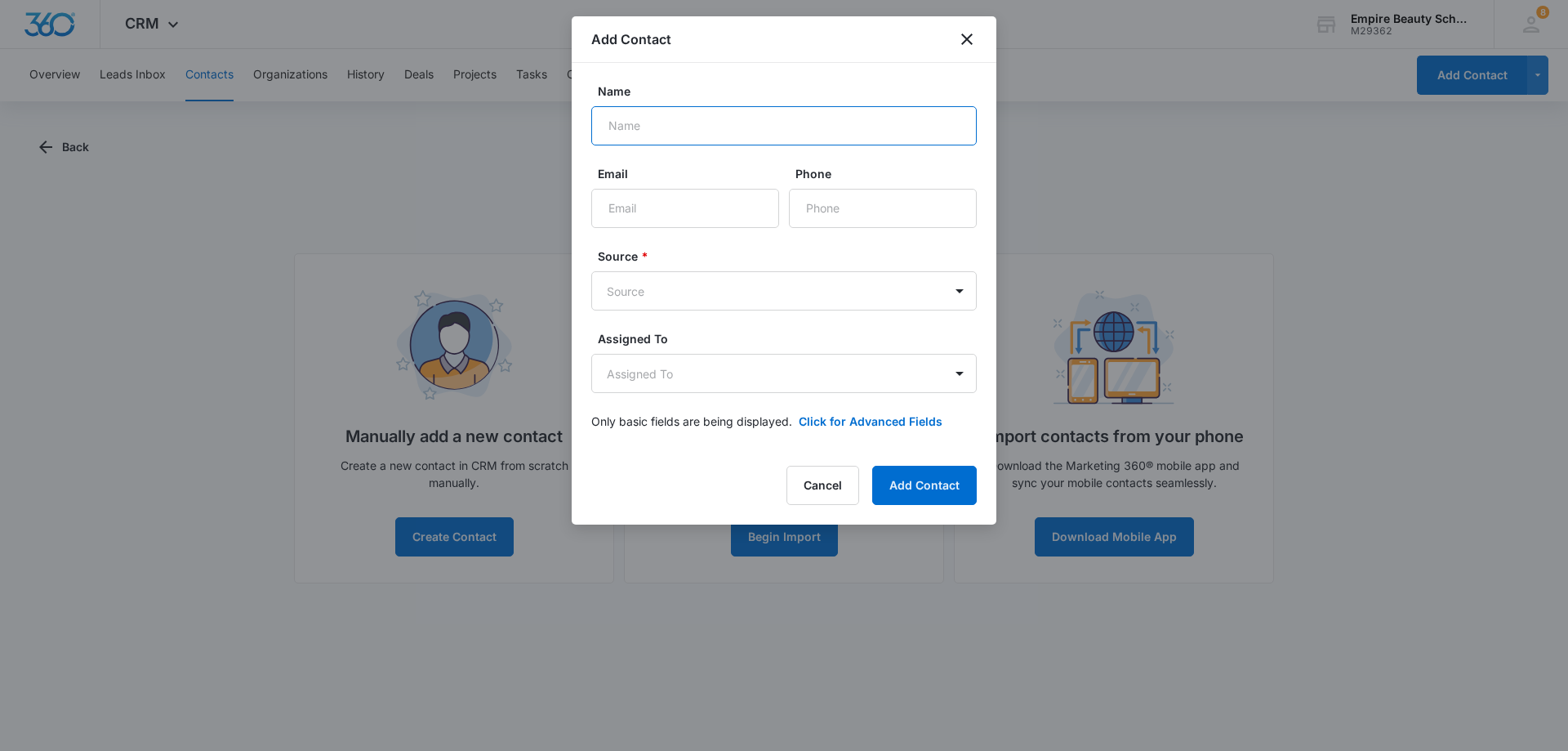
click at [642, 123] on input "Name" at bounding box center [784, 126] width 385 height 40
type input "[PERSON_NAME]"
click at [615, 208] on input "Email" at bounding box center [685, 208] width 187 height 40
paste input "[EMAIL_ADDRESS][DOMAIN_NAME]"
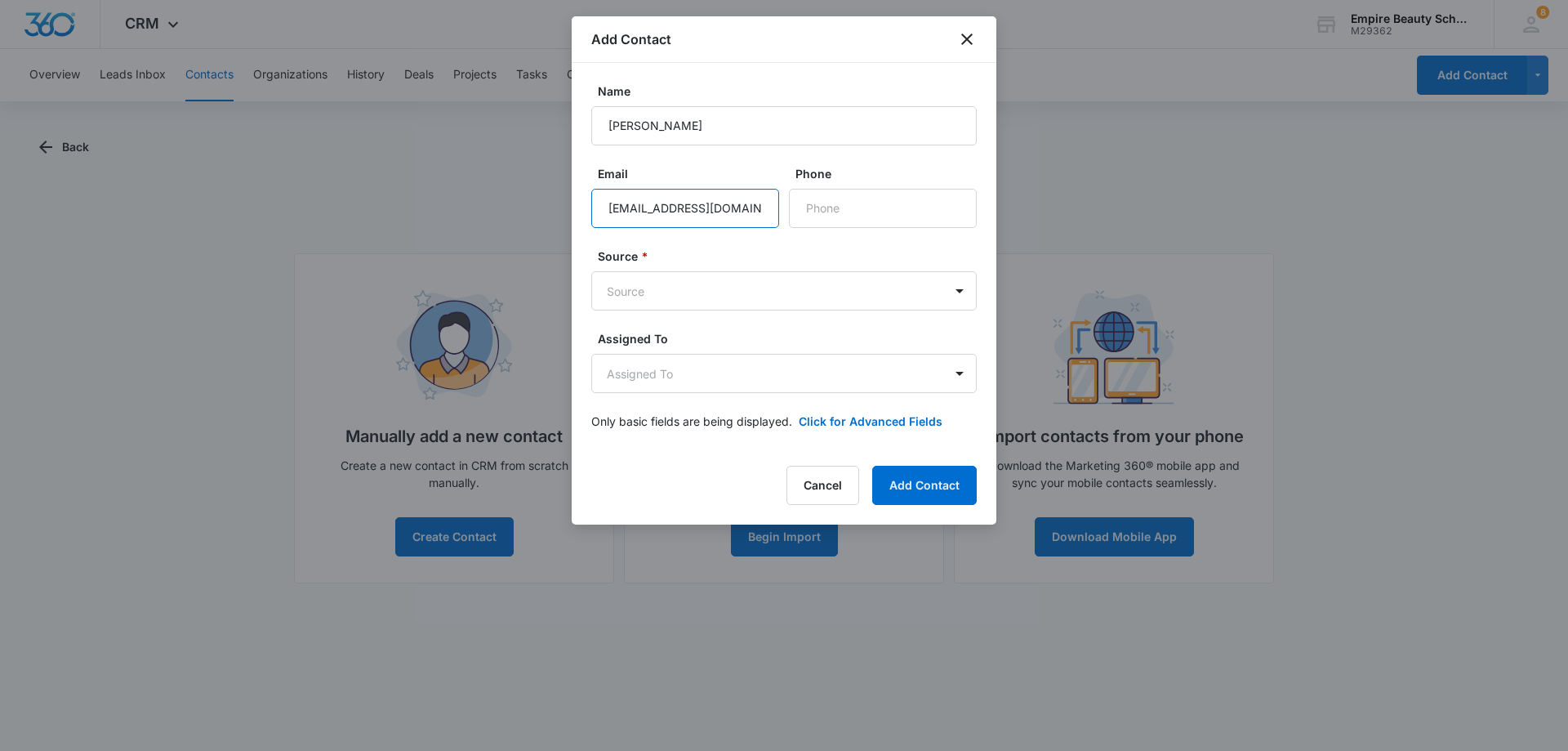
scroll to position [0, 11]
click at [610, 212] on input "[EMAIL_ADDRESS][DOMAIN_NAME]" at bounding box center [685, 208] width 187 height 40
click at [613, 208] on input "[EMAIL_ADDRESS][DOMAIN_NAME]" at bounding box center [685, 208] width 187 height 40
click at [755, 217] on input "[EMAIL_ADDRESS][DOMAIN_NAME]" at bounding box center [685, 208] width 187 height 40
click at [611, 208] on input "[EMAIL_ADDRESS][DOMAIN_NAME]" at bounding box center [685, 208] width 187 height 40
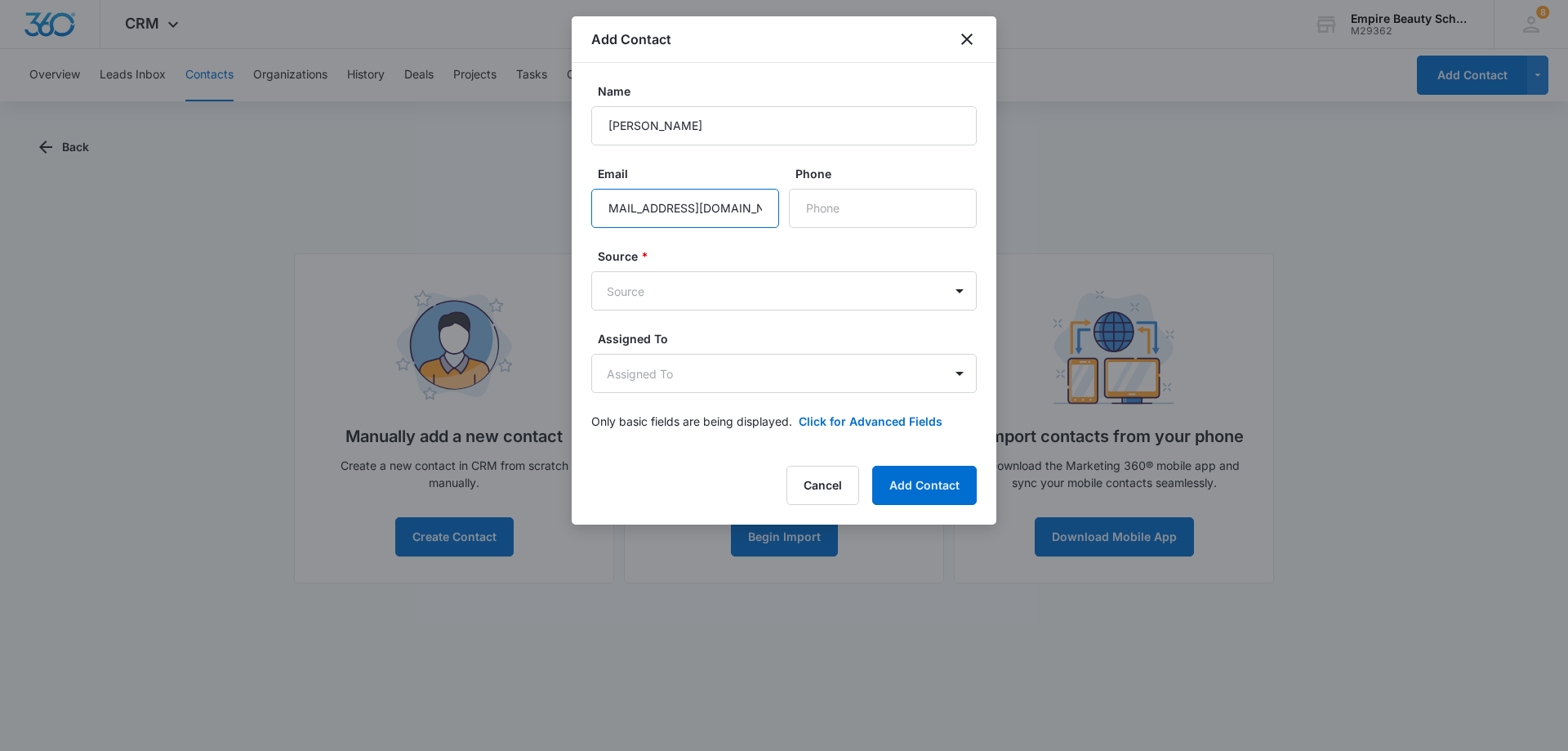
click at [608, 211] on input "[EMAIL_ADDRESS][DOMAIN_NAME]" at bounding box center [685, 208] width 187 height 40
click at [608, 205] on input "[EMAIL_ADDRESS][DOMAIN_NAME]" at bounding box center [685, 208] width 187 height 40
type input "[EMAIL_ADDRESS][DOMAIN_NAME]"
click at [821, 209] on input "Phone" at bounding box center [883, 208] width 187 height 40
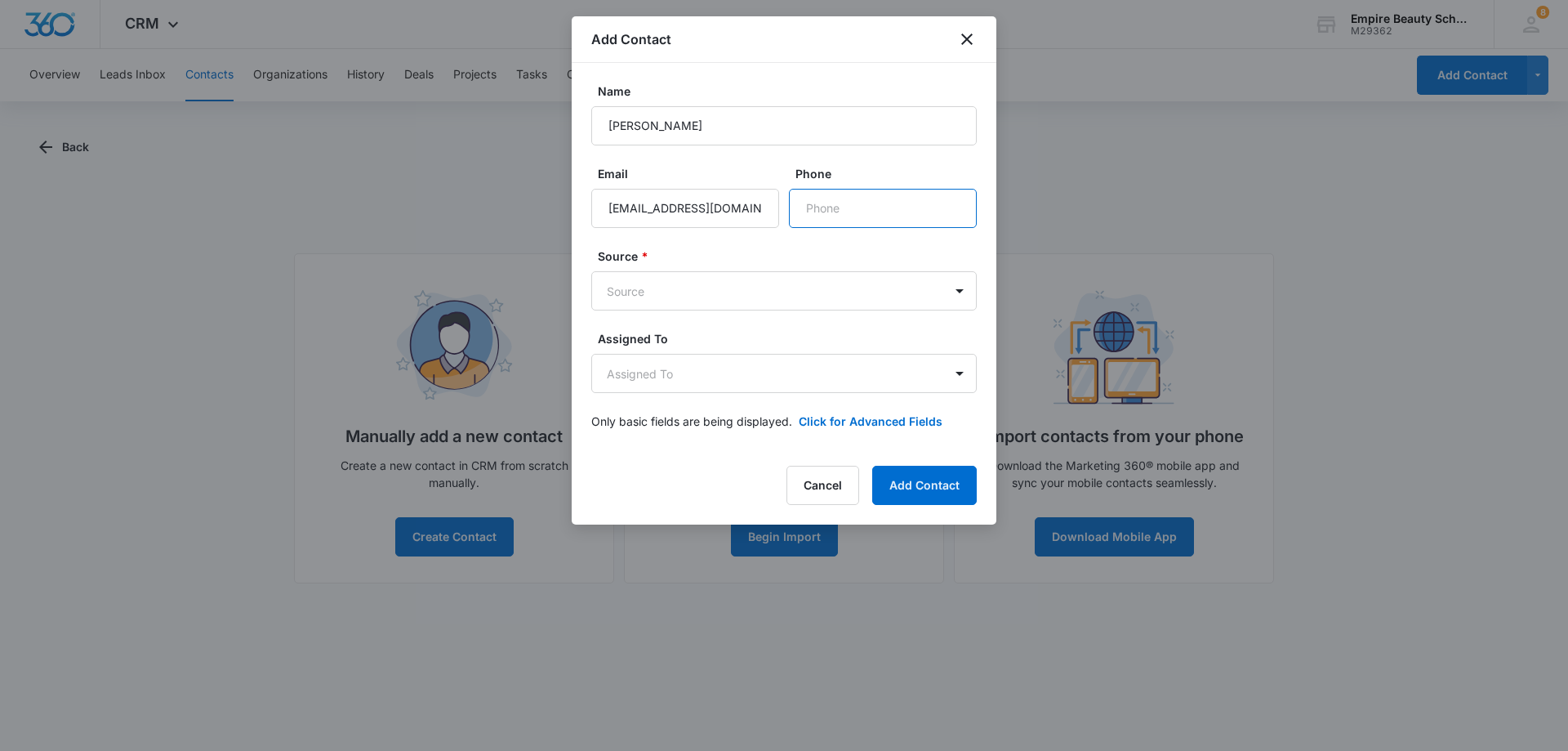
paste input "[PHONE_NUMBER]"
type input "[PHONE_NUMBER]"
click at [708, 375] on body "CRM Apps Forms CRM Email Shop Payments POS Files Brand Settings Empire Beauty S…" at bounding box center [784, 375] width 1568 height 751
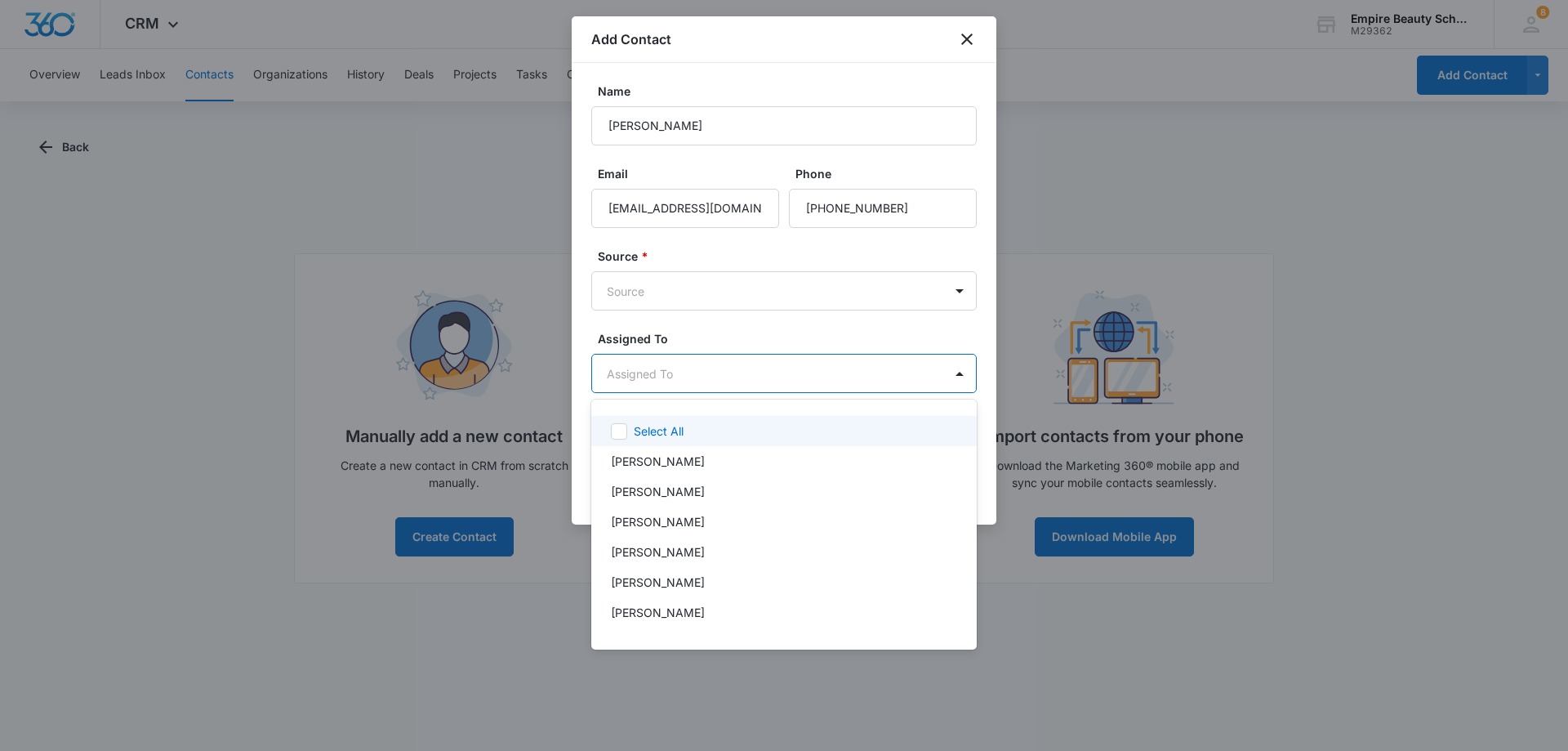
click at [638, 374] on div at bounding box center [784, 375] width 1568 height 751
click at [657, 374] on body "CRM Apps Forms CRM Email Shop Payments POS Files Brand Settings Empire Beauty S…" at bounding box center [784, 375] width 1568 height 751
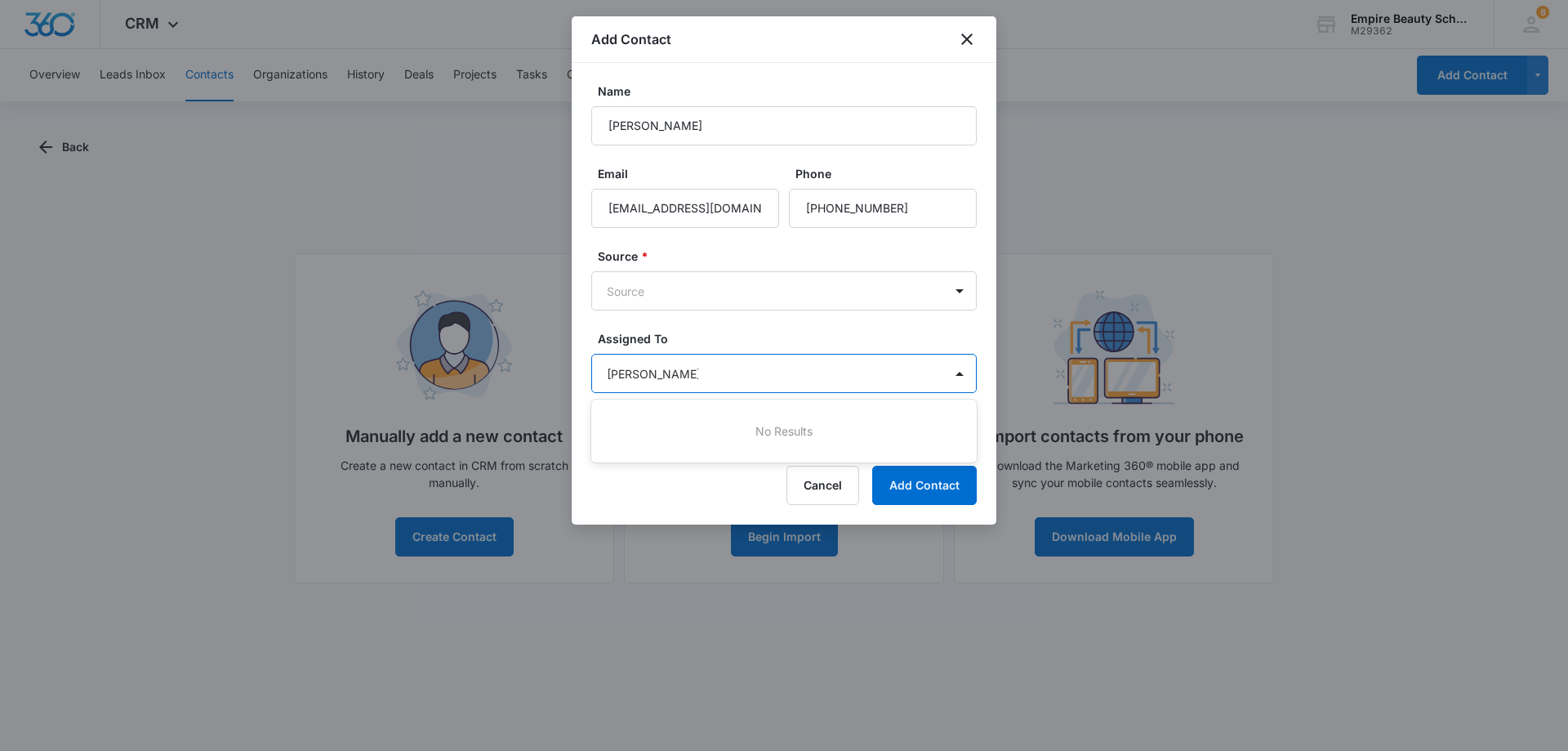
click at [665, 406] on div at bounding box center [784, 375] width 1568 height 751
type input "[PERSON_NAME]"
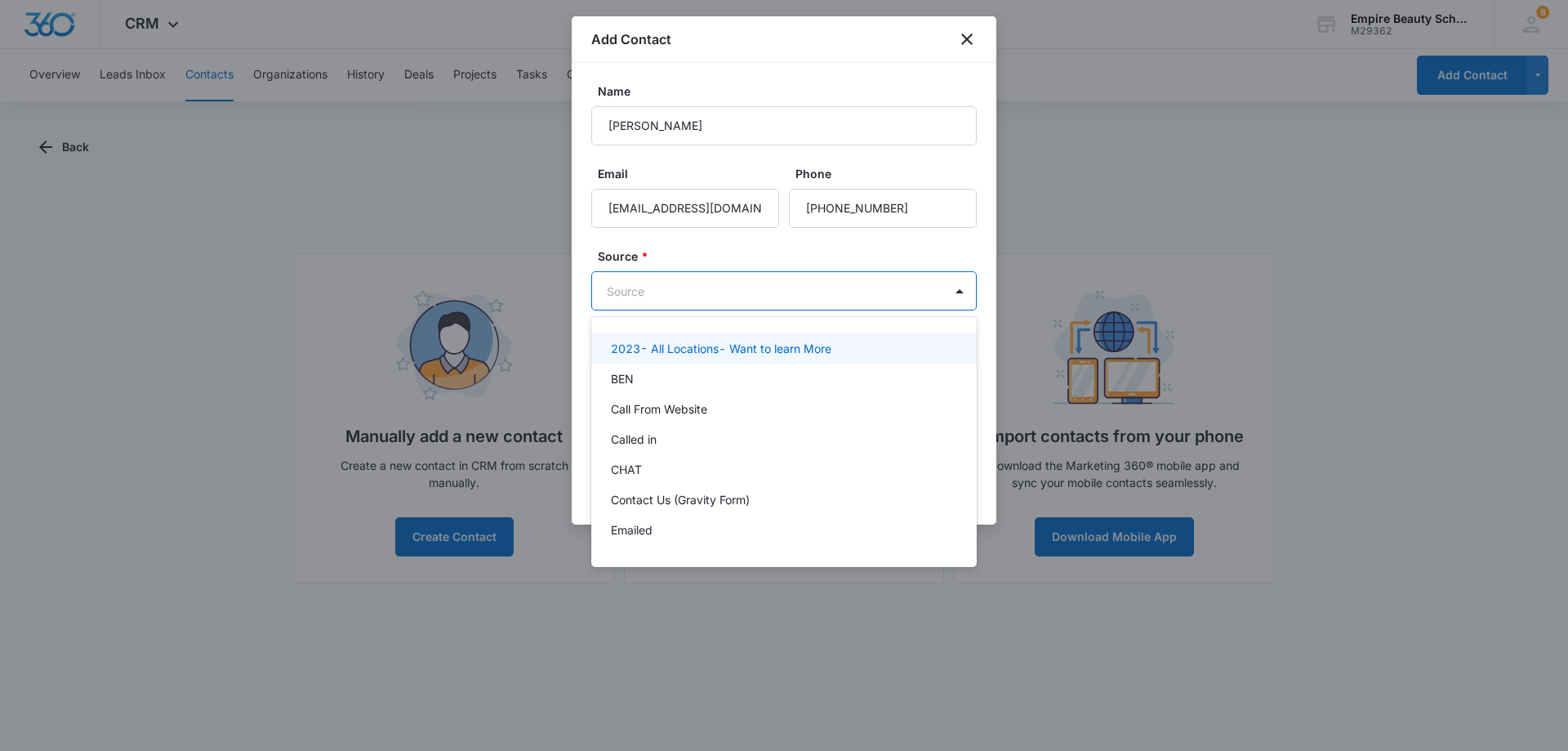
click at [649, 294] on body "CRM Apps Forms CRM Email Shop Payments POS Files Brand Settings Empire Beauty S…" at bounding box center [784, 375] width 1568 height 751
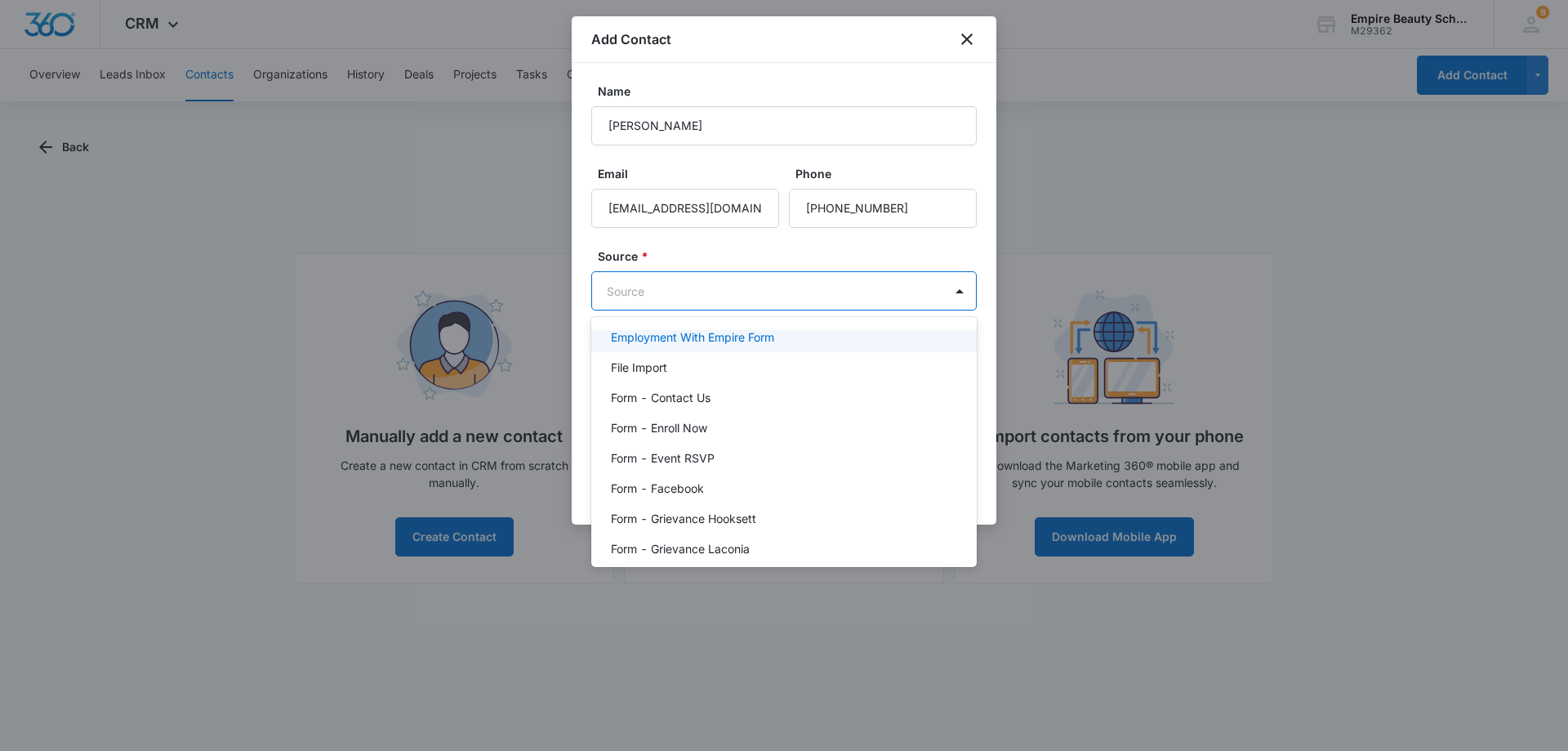
scroll to position [163, 0]
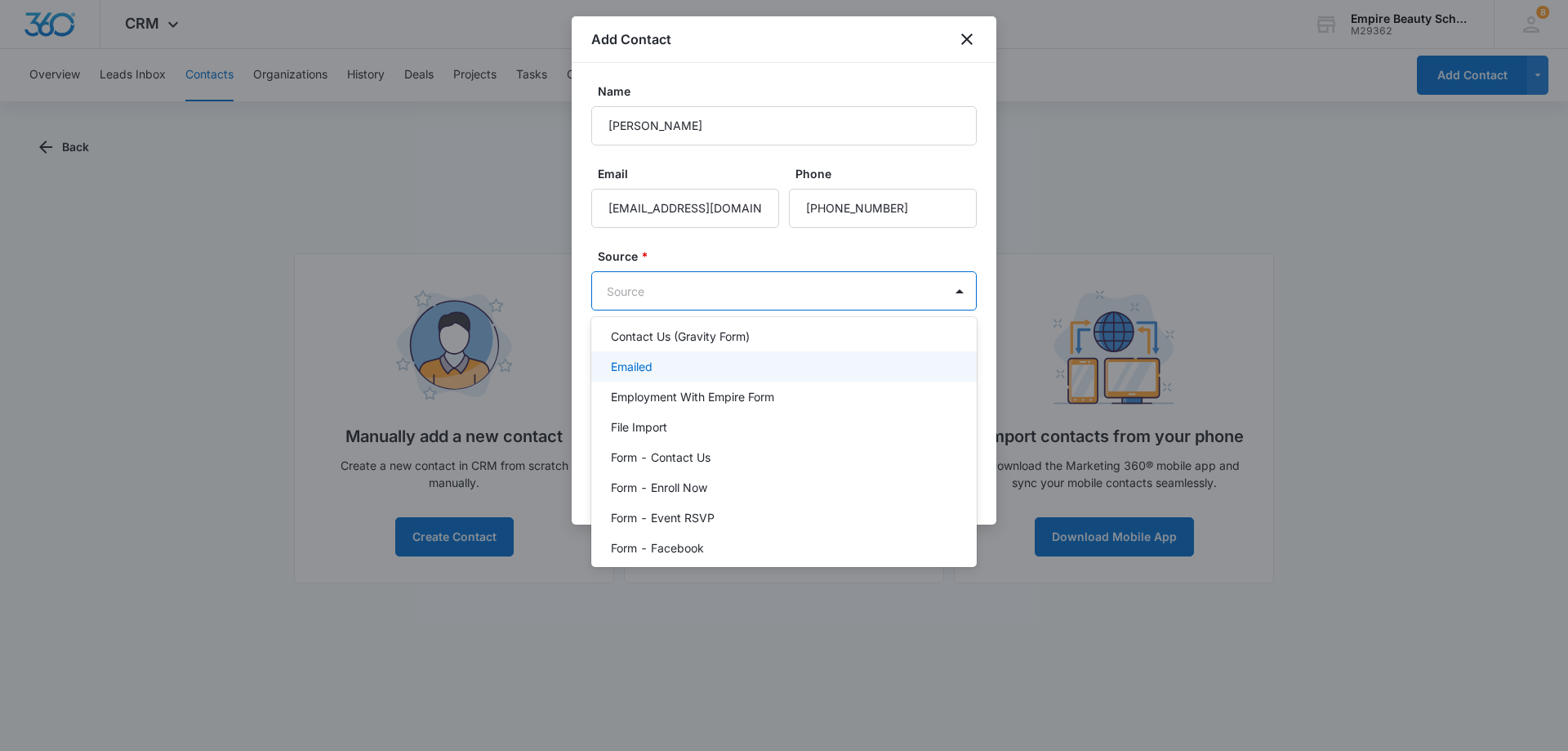
click at [821, 242] on div at bounding box center [784, 375] width 1568 height 751
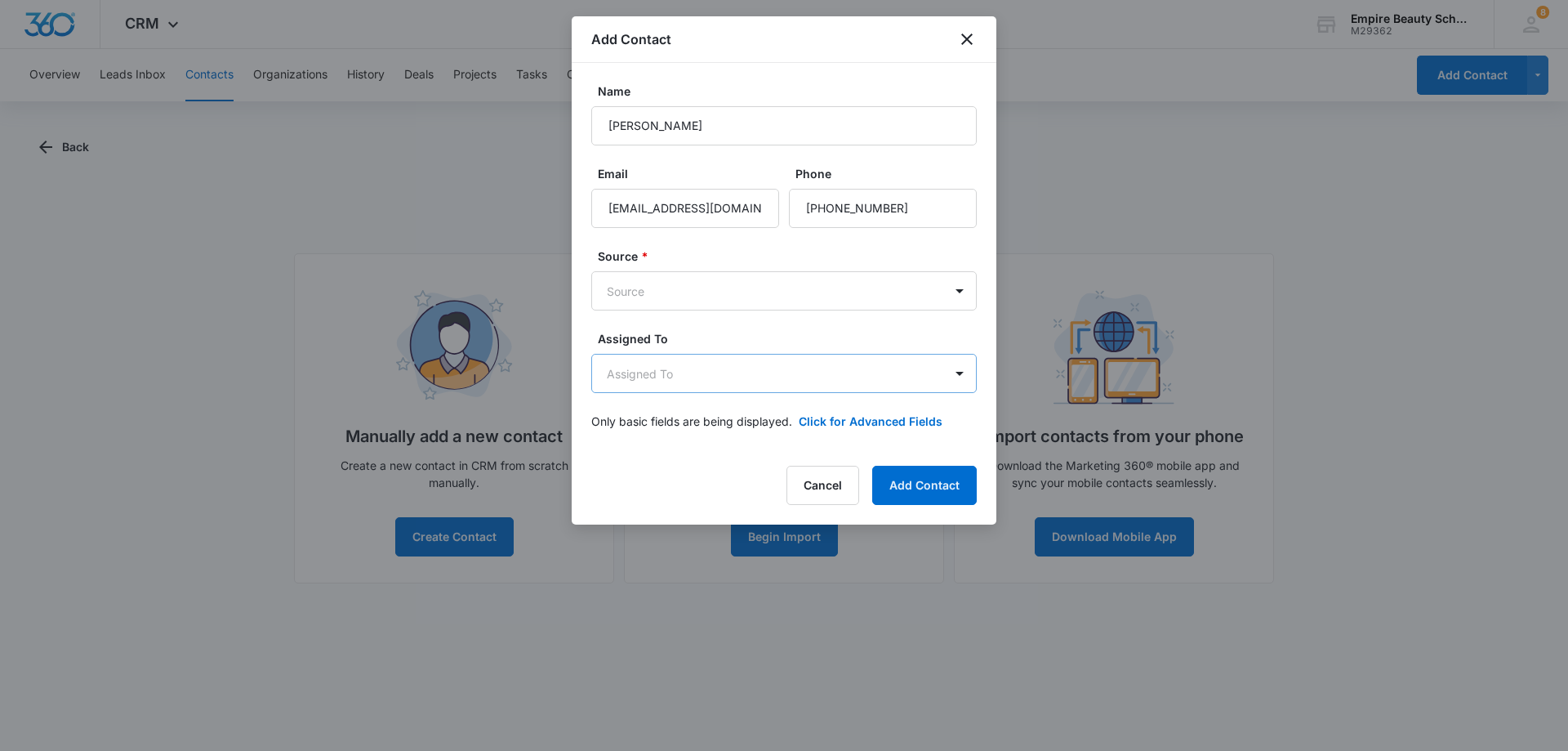
click at [683, 373] on body "CRM Apps Forms CRM Email Shop Payments POS Files Brand Settings Empire Beauty S…" at bounding box center [784, 375] width 1568 height 751
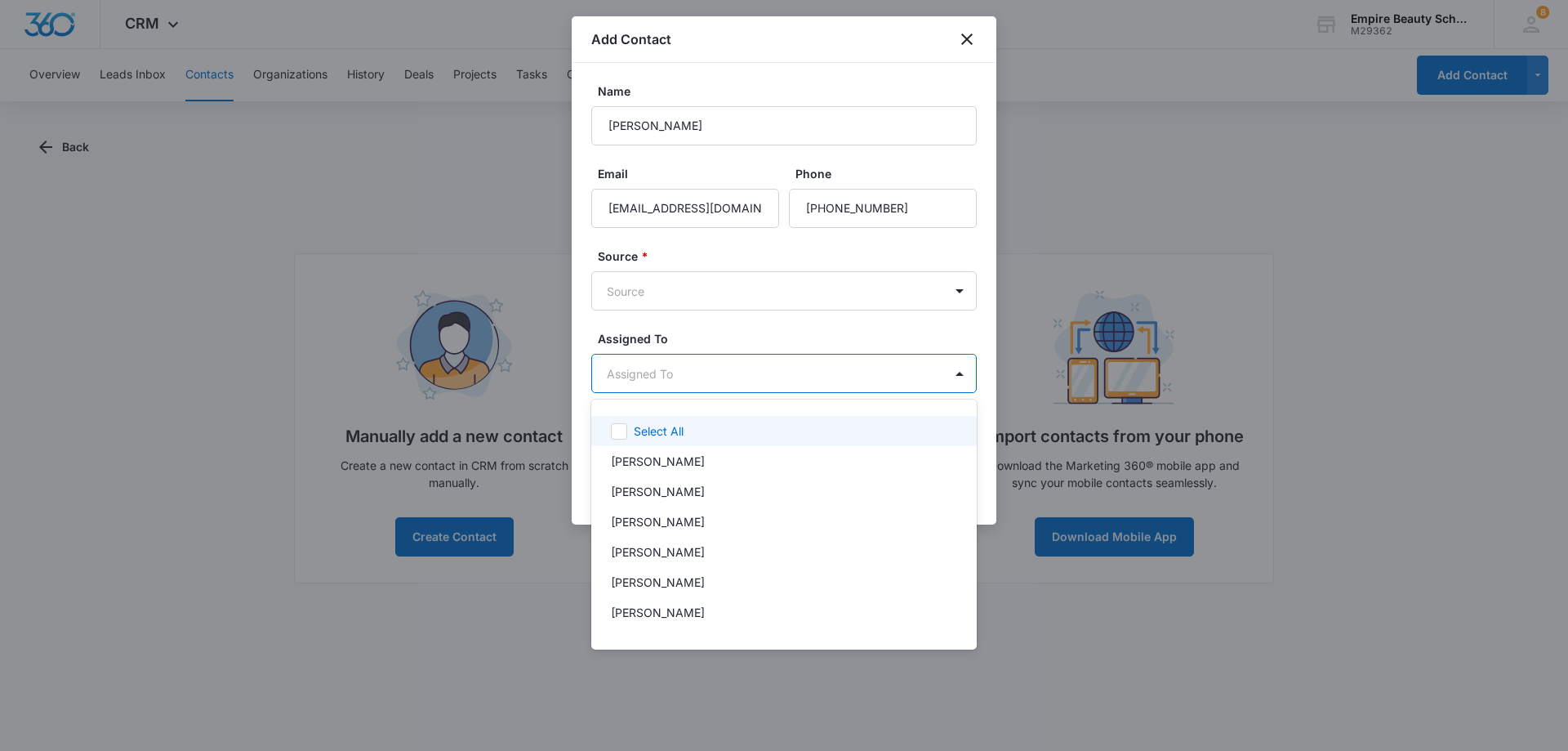
click at [953, 349] on div at bounding box center [784, 375] width 1568 height 751
click at [963, 375] on body "CRM Apps Forms CRM Email Shop Payments POS Files Brand Settings Empire Beauty S…" at bounding box center [784, 375] width 1568 height 751
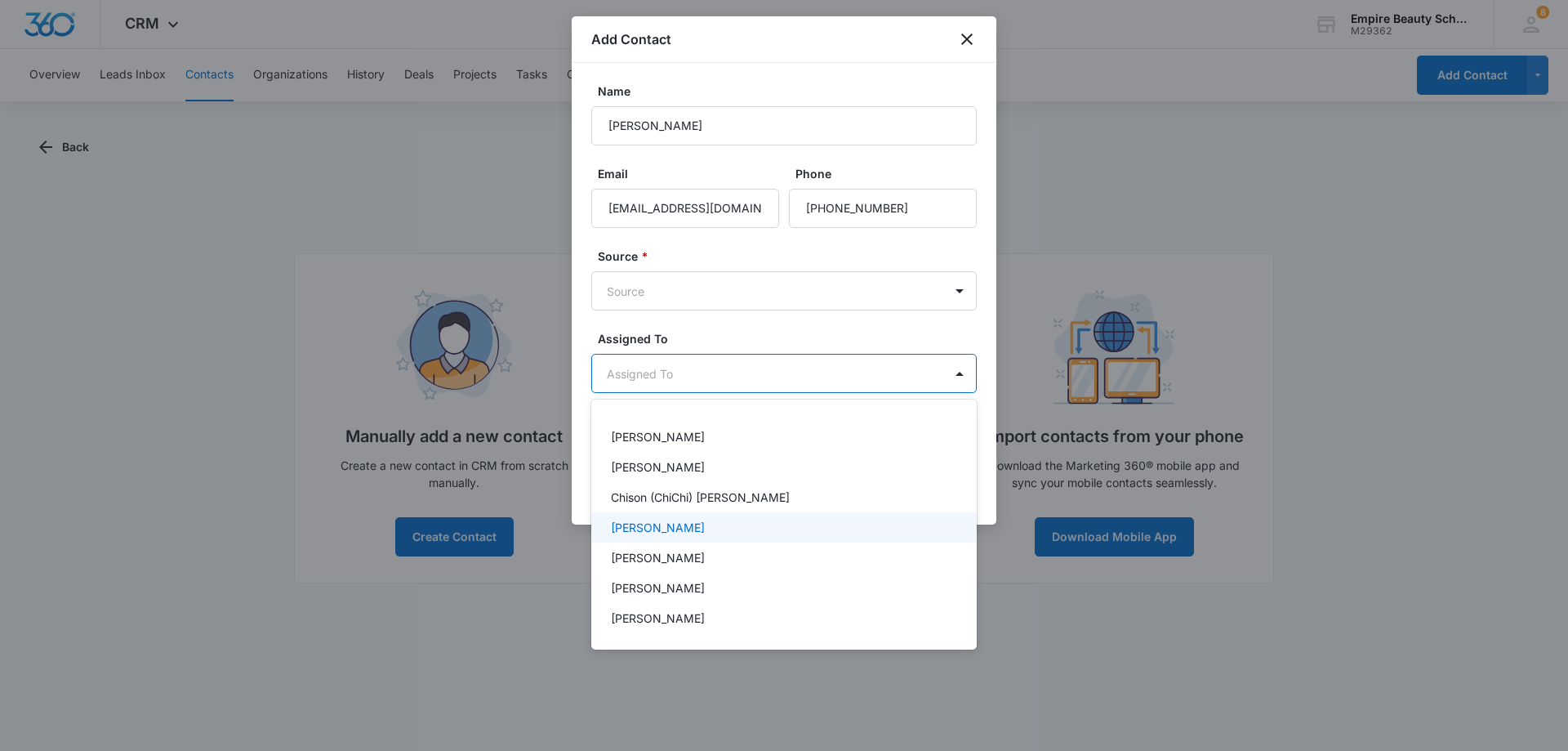
scroll to position [155, 0]
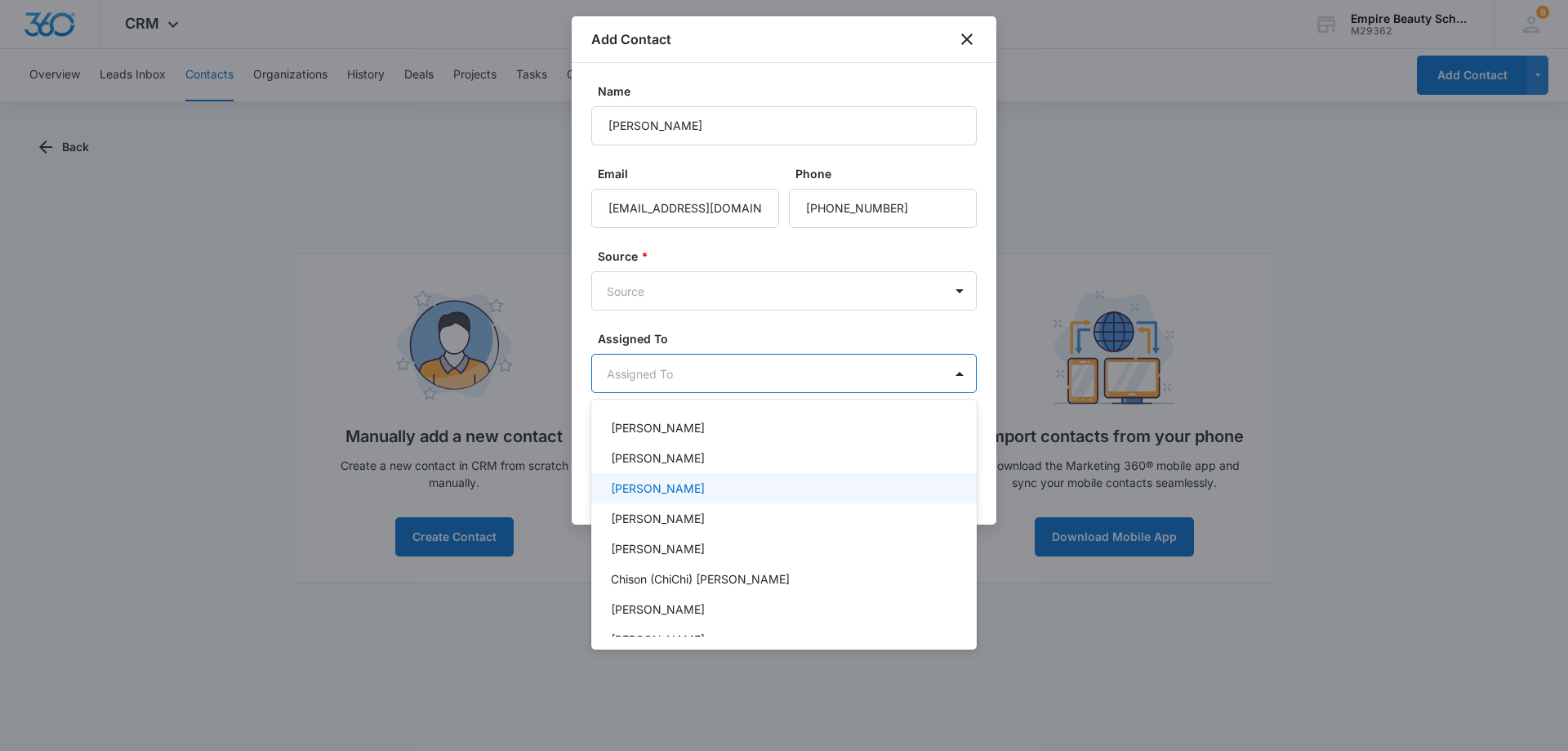
click at [657, 485] on p "[PERSON_NAME]" at bounding box center [657, 488] width 94 height 17
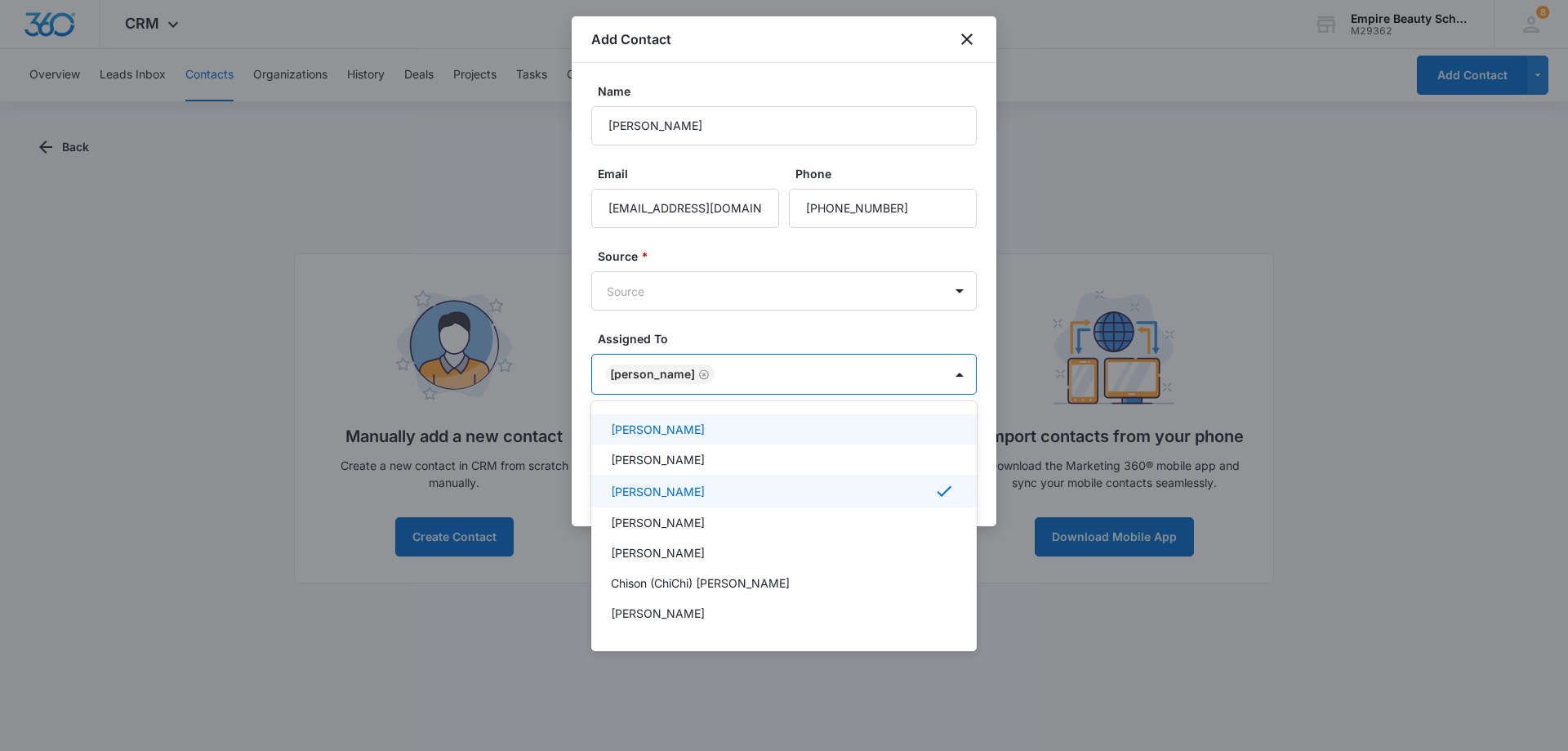
click at [979, 328] on div at bounding box center [784, 375] width 1568 height 751
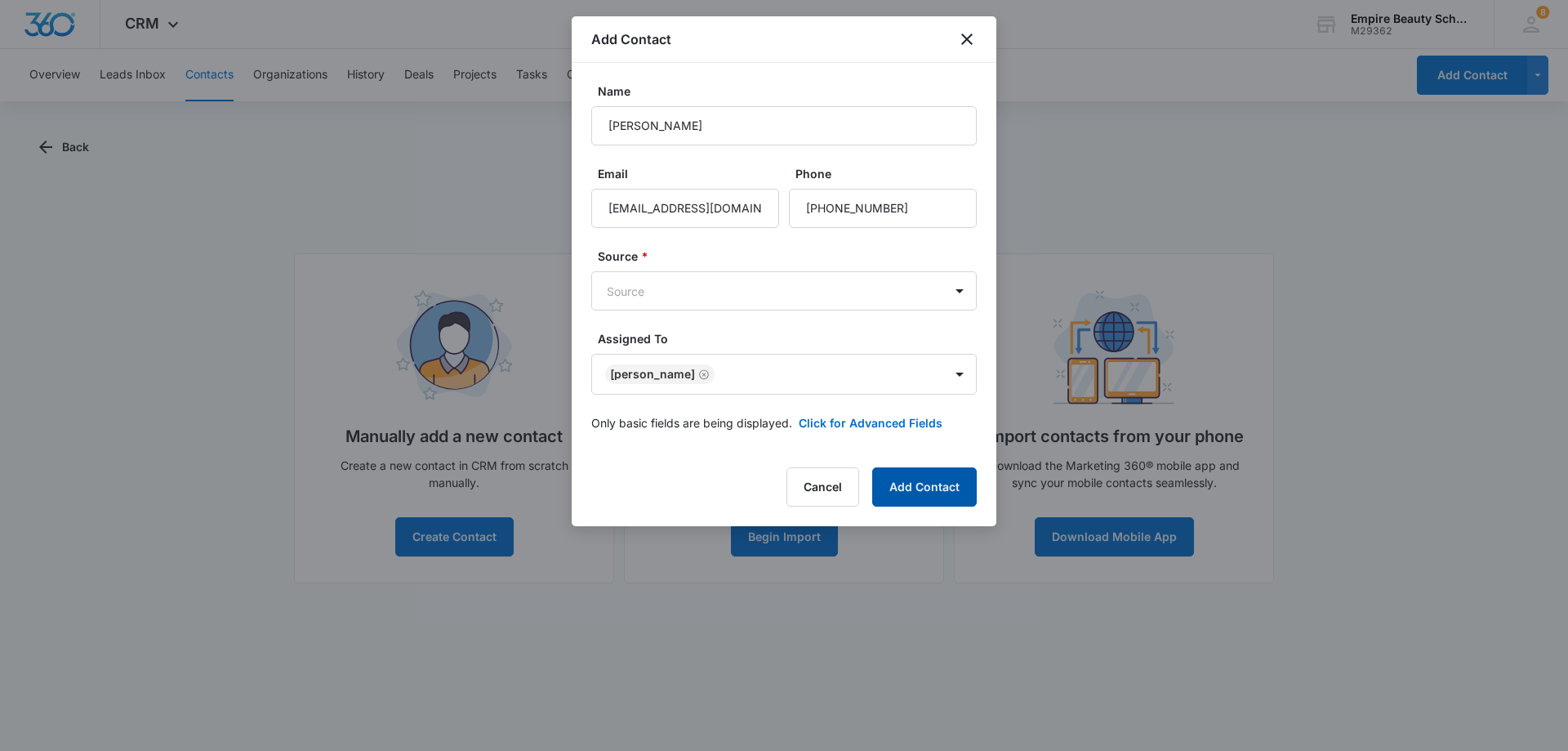
click at [919, 490] on button "Add Contact" at bounding box center [925, 486] width 104 height 40
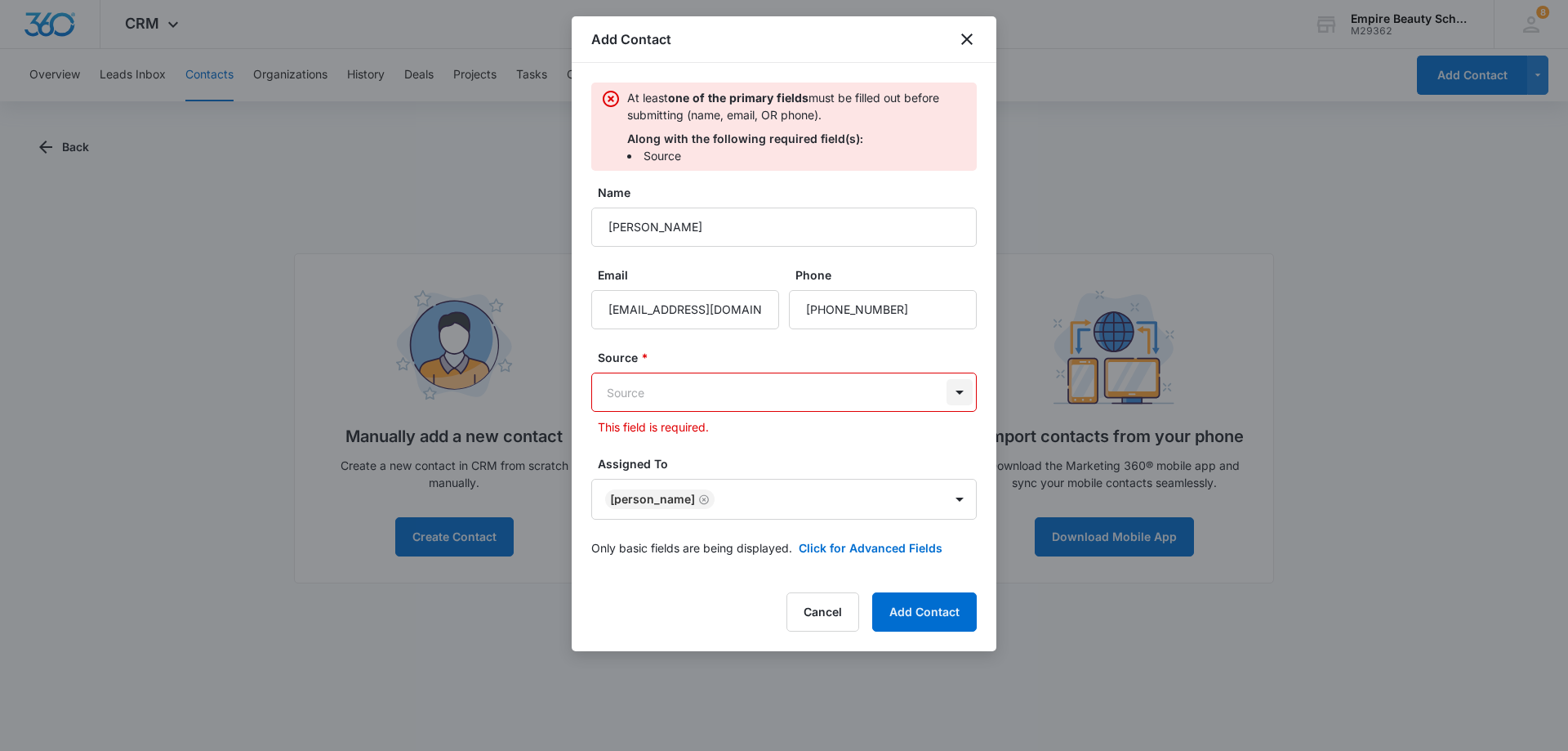
click at [964, 391] on body "CRM Apps Forms CRM Email Shop Payments POS Files Brand Settings Empire Beauty S…" at bounding box center [784, 375] width 1568 height 751
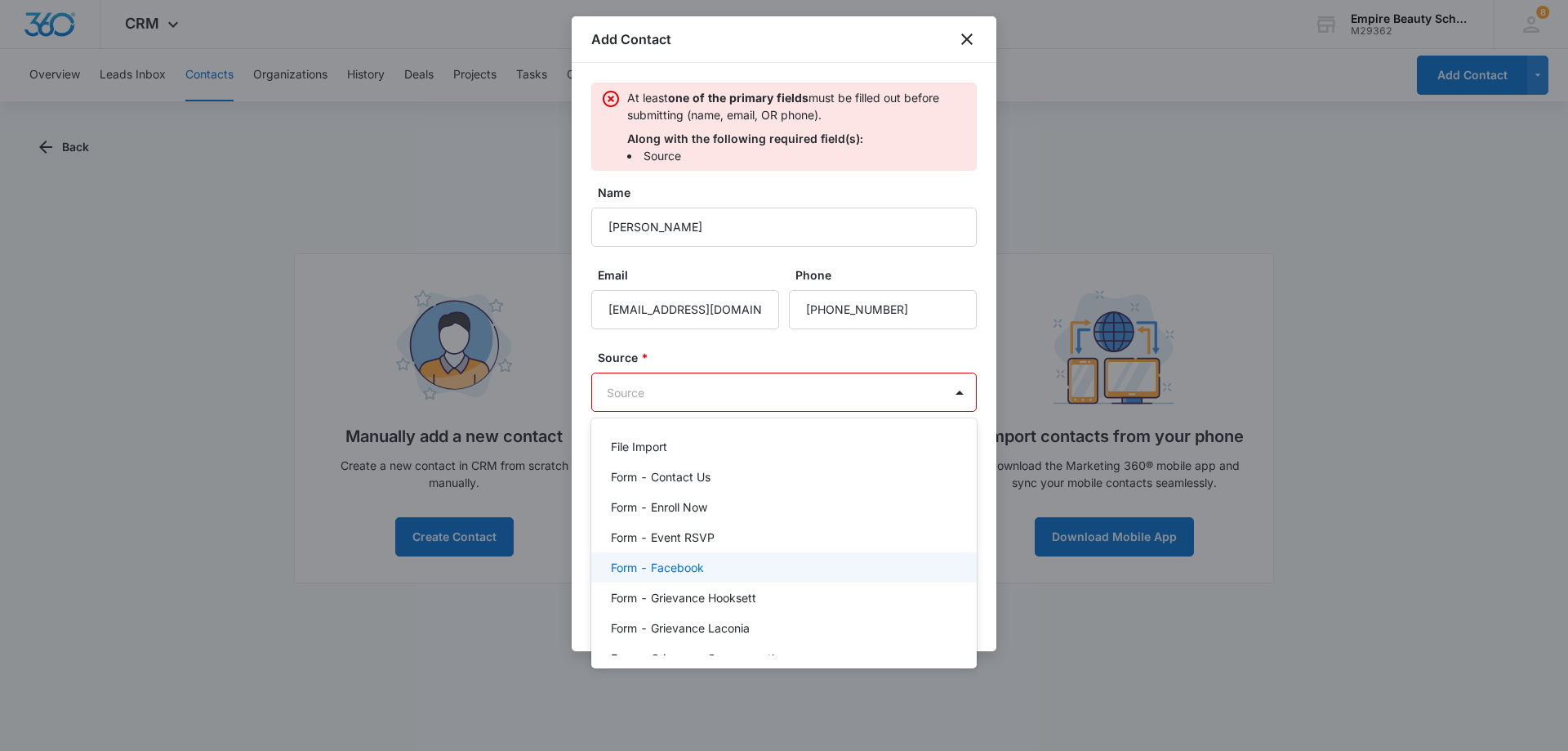
scroll to position [327, 0]
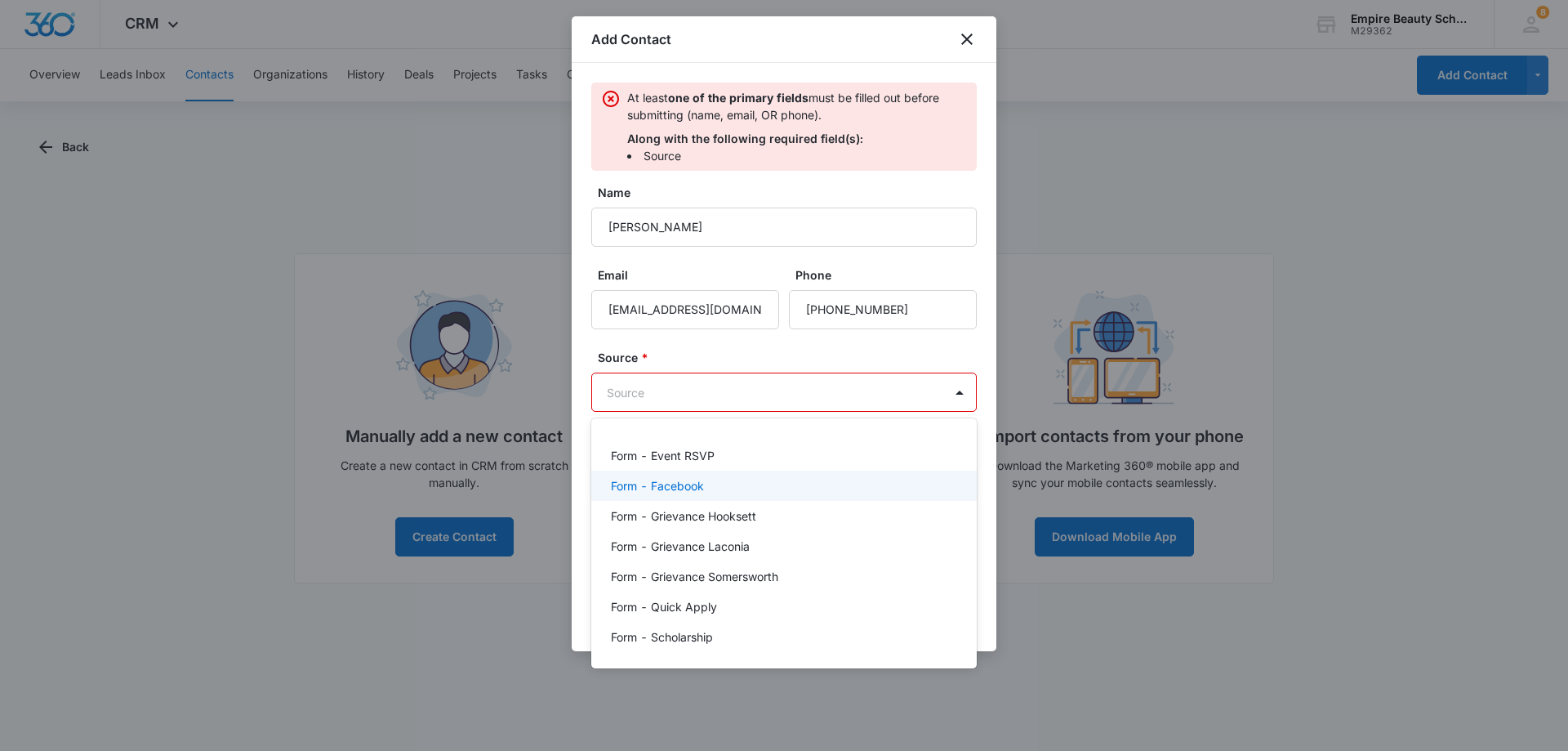
click at [678, 487] on p "Form - Facebook" at bounding box center [657, 486] width 93 height 17
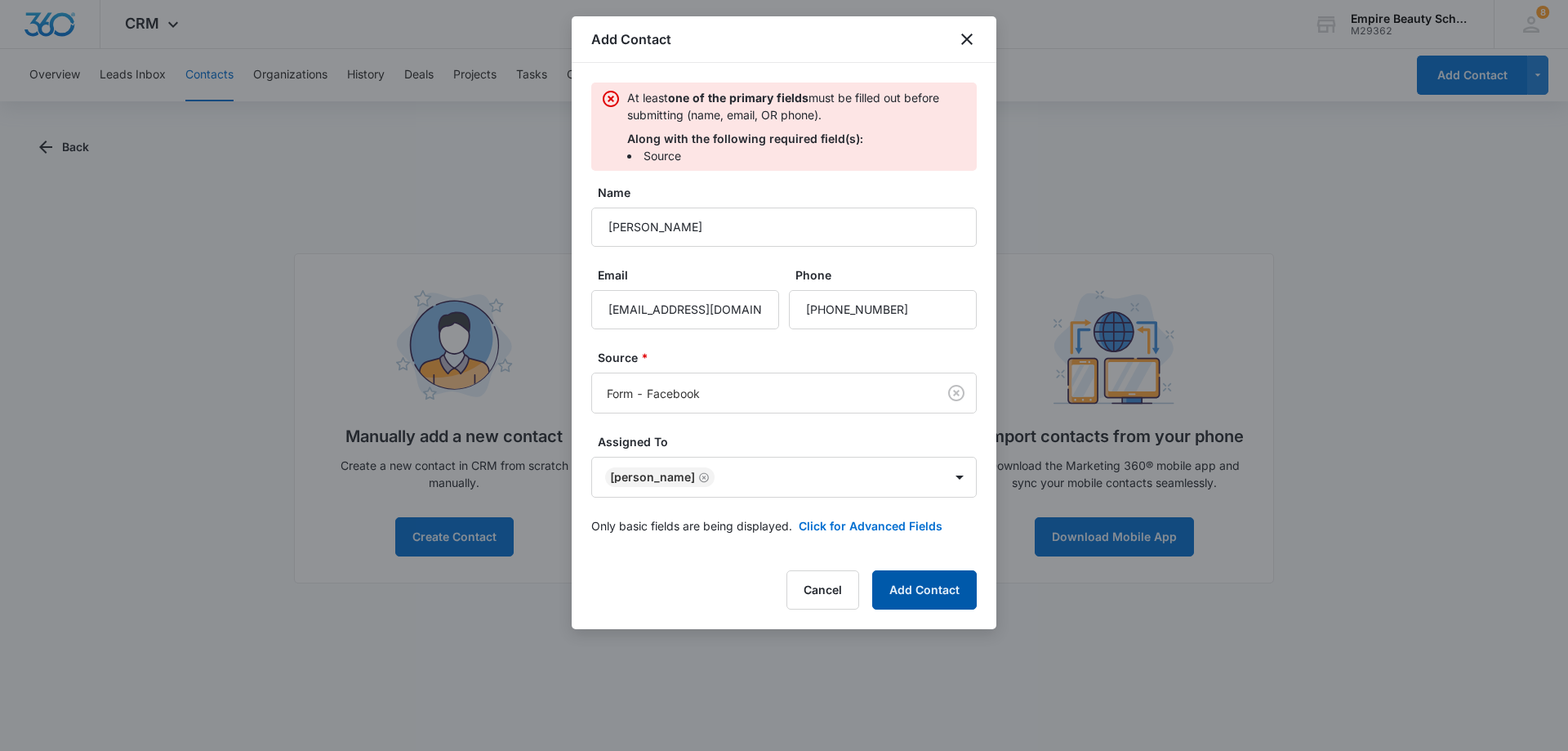
click at [918, 582] on button "Add Contact" at bounding box center [925, 590] width 104 height 40
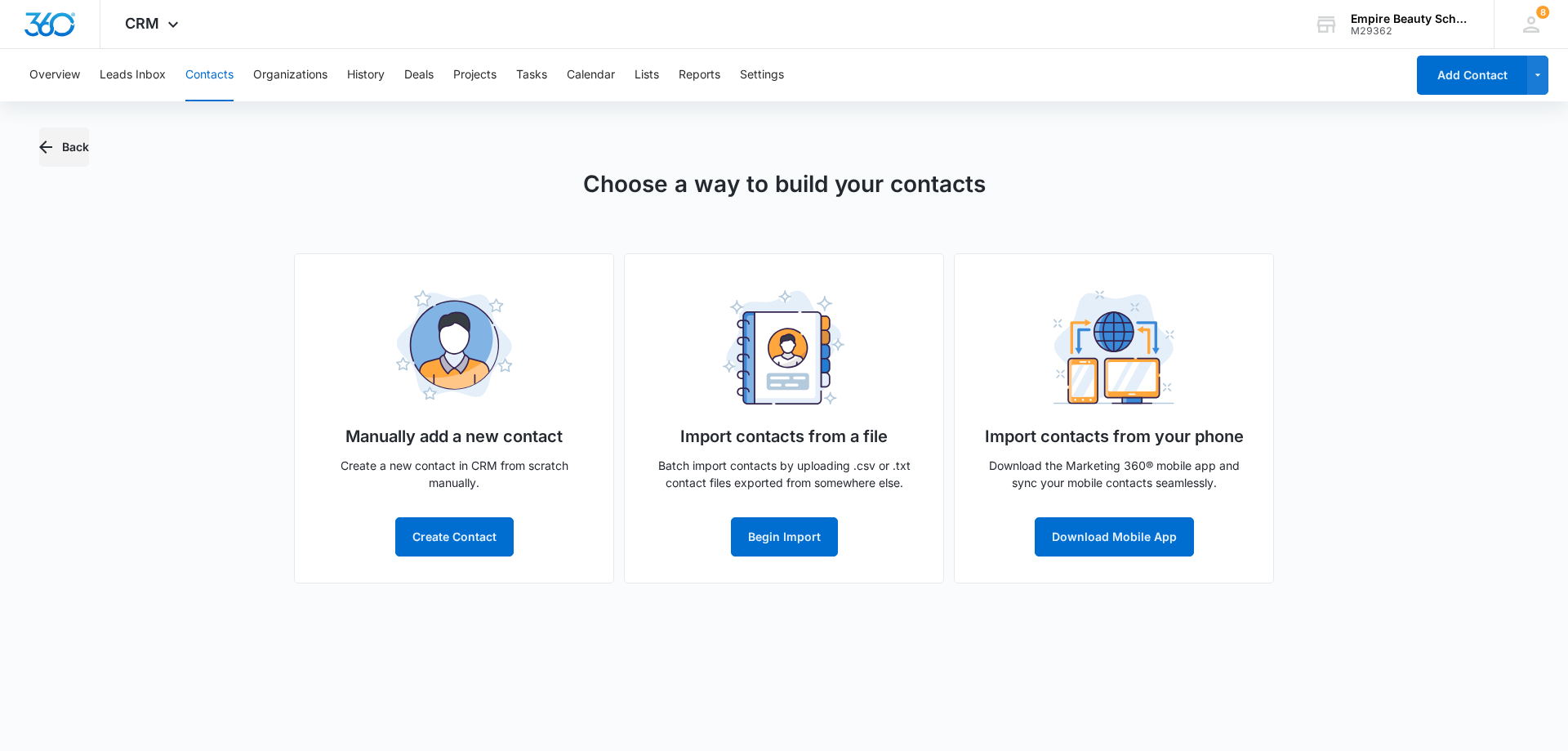
click at [52, 145] on icon "button" at bounding box center [45, 147] width 19 height 19
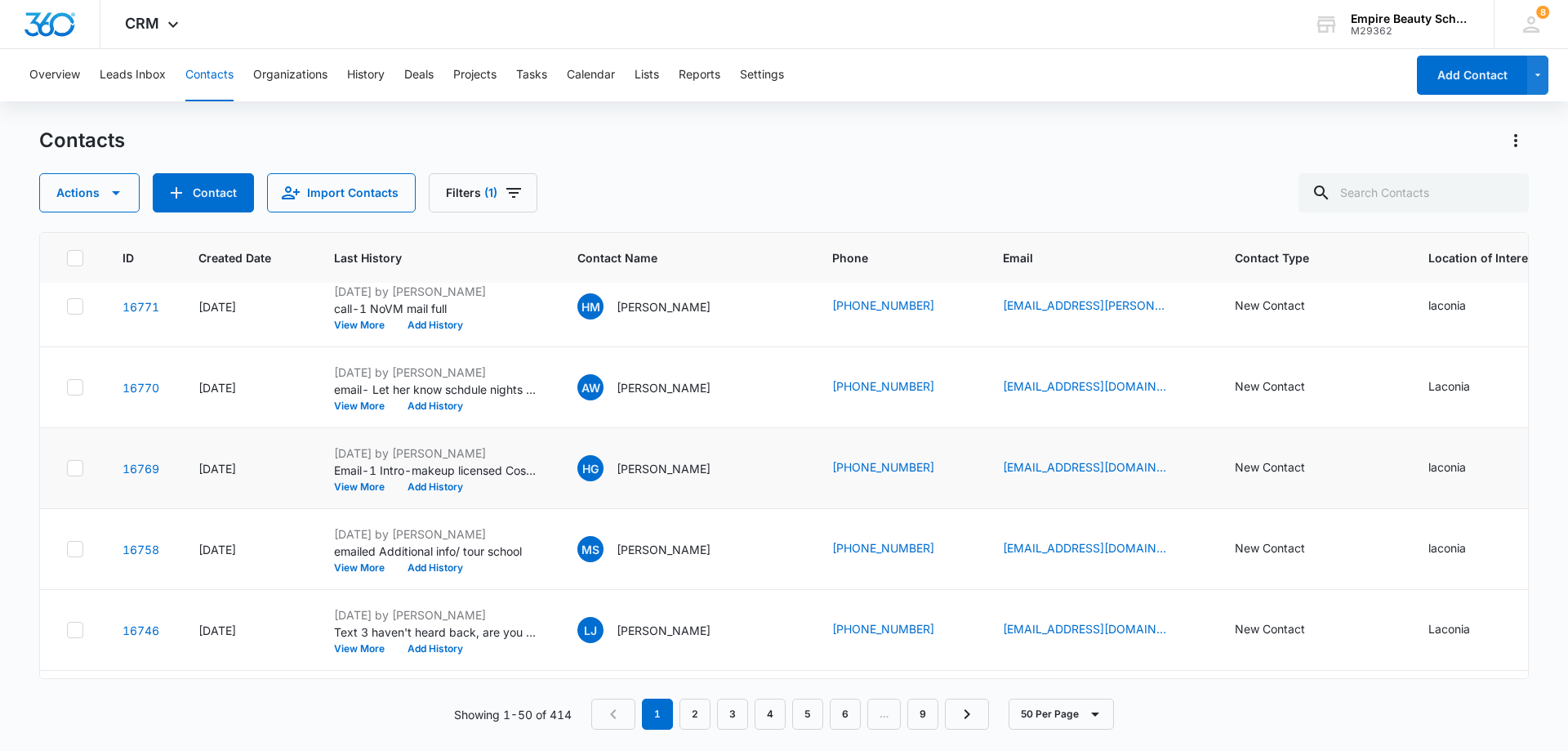
scroll to position [0, 0]
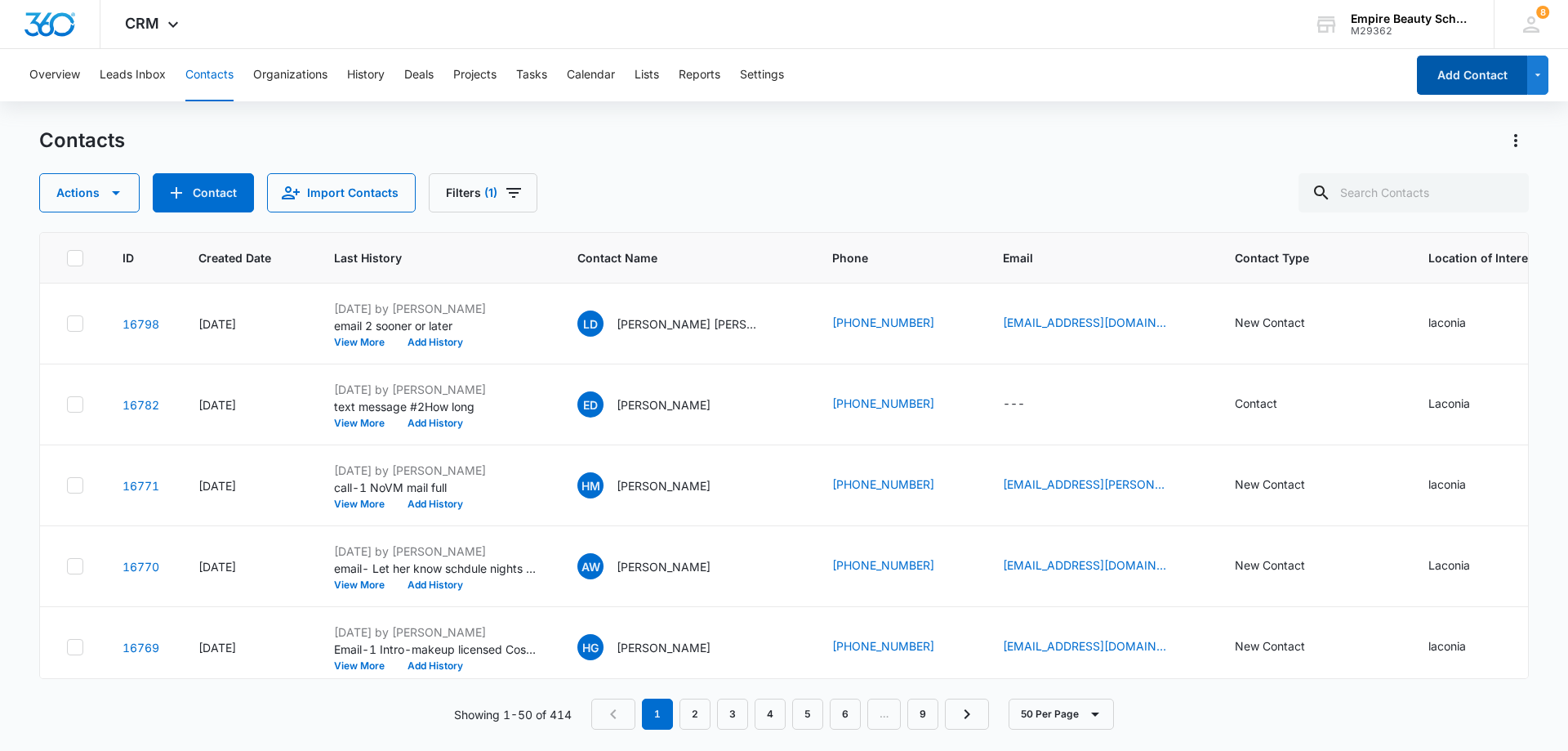
click at [1486, 76] on button "Add Contact" at bounding box center [1472, 74] width 110 height 40
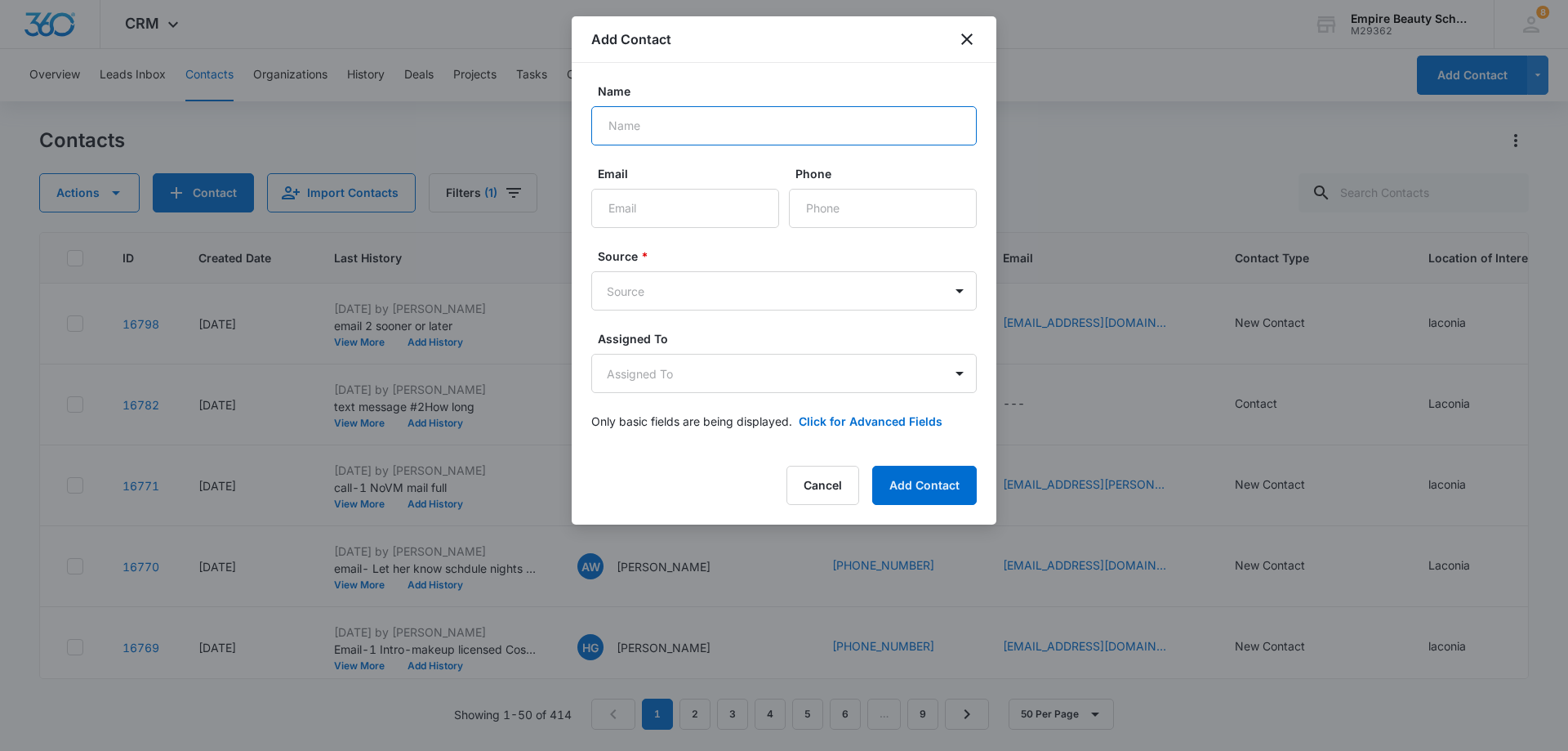
click at [663, 134] on input "Name" at bounding box center [784, 126] width 385 height 40
type input "[PERSON_NAME]"
click at [708, 214] on input "Email" at bounding box center [685, 208] width 187 height 40
click at [785, 161] on form "Name [PERSON_NAME] Email Phone Source * Source Assigned To Assigned To Only bas…" at bounding box center [784, 266] width 385 height 367
click at [1121, 127] on div at bounding box center [784, 375] width 1568 height 751
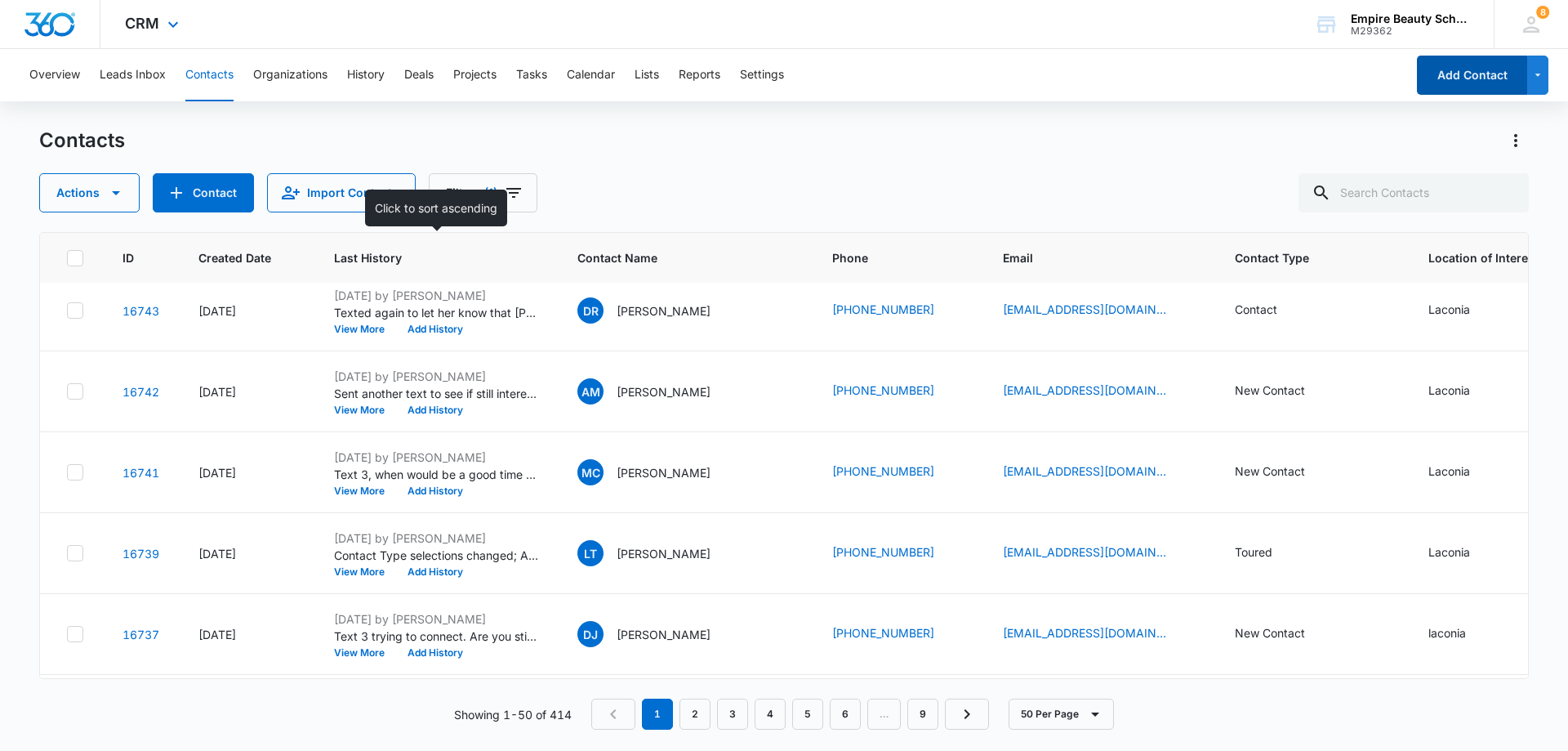
scroll to position [327, 0]
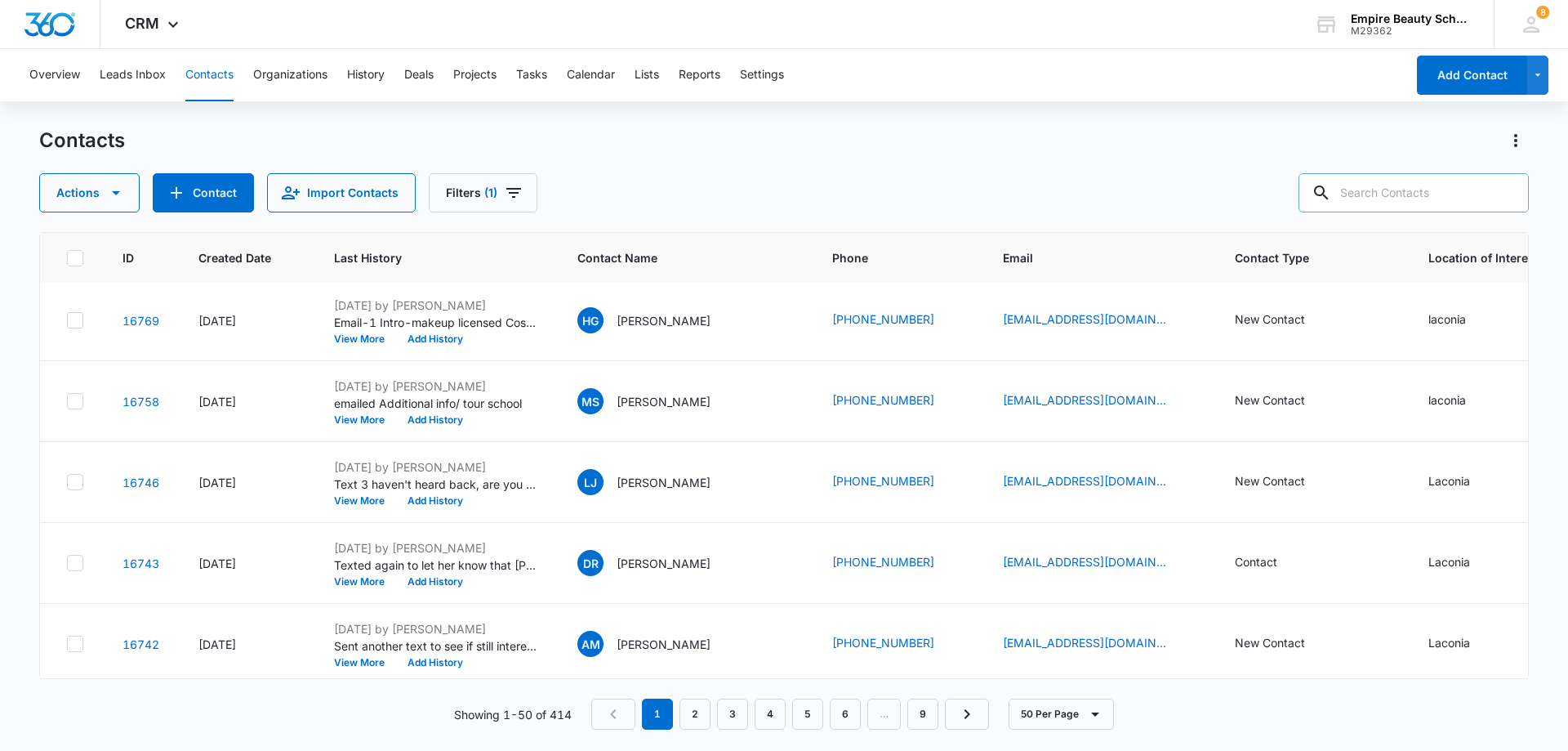
click at [1391, 190] on input "text" at bounding box center [1413, 192] width 230 height 40
type input "[PERSON_NAME]"
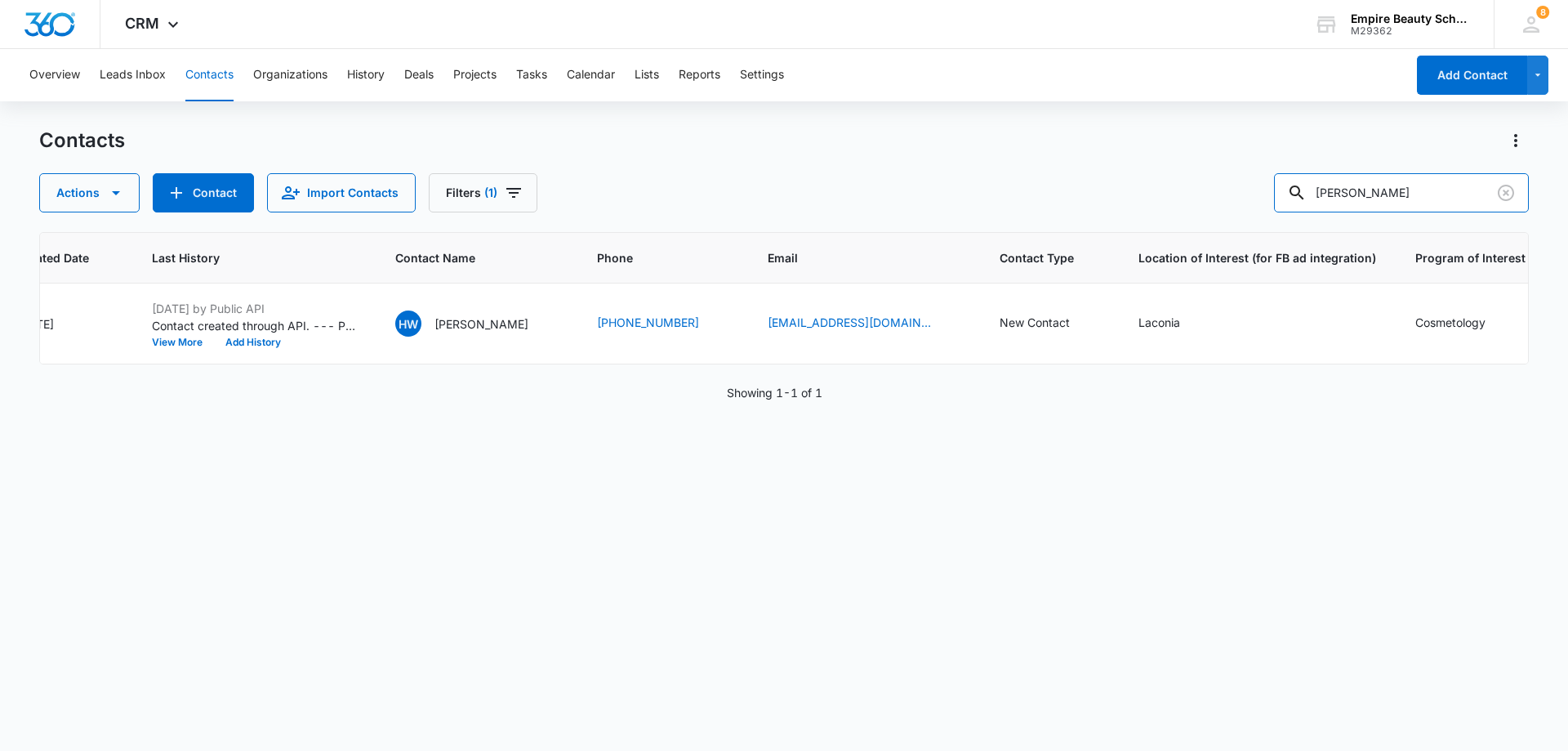
scroll to position [0, 0]
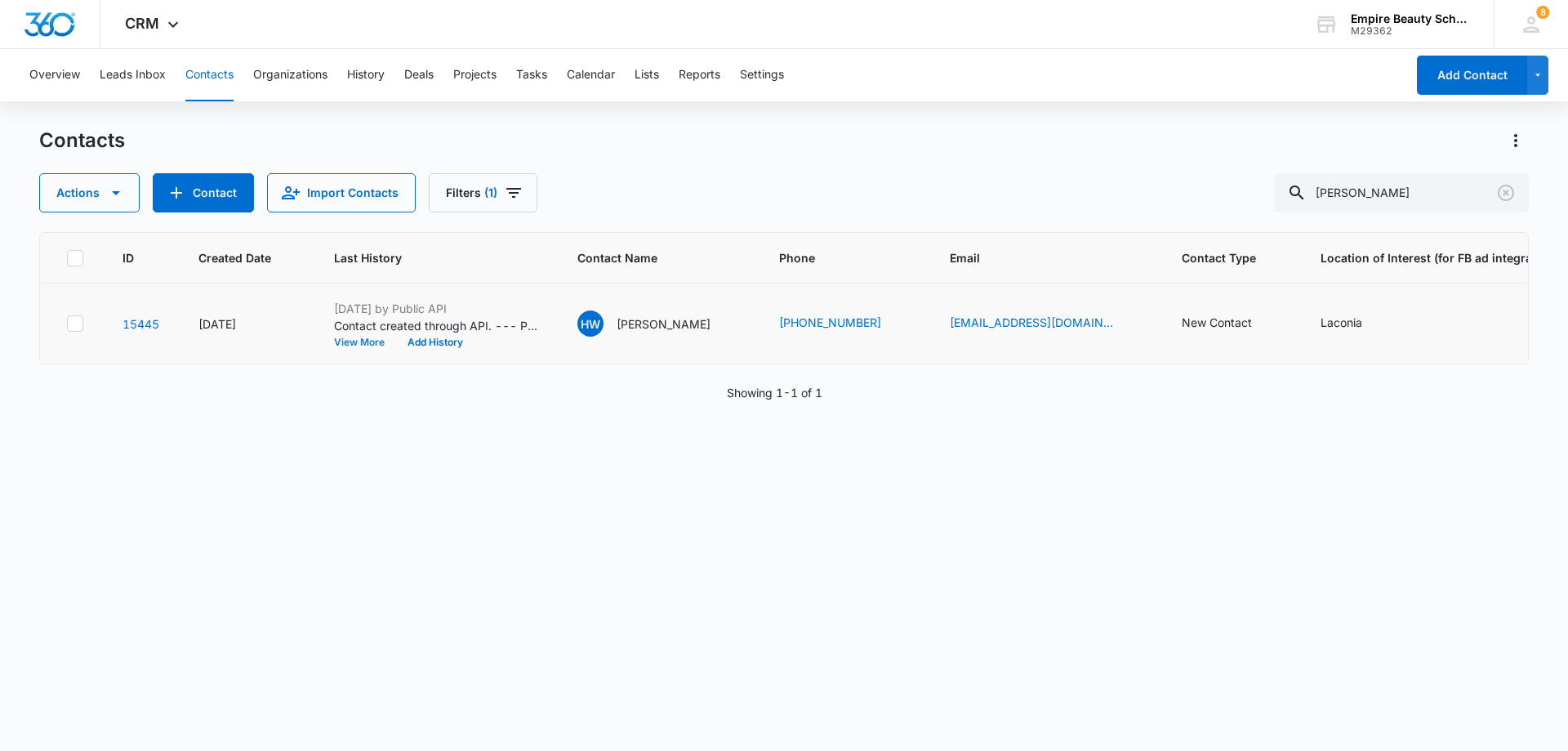
click at [358, 340] on button "View More" at bounding box center [365, 342] width 62 height 10
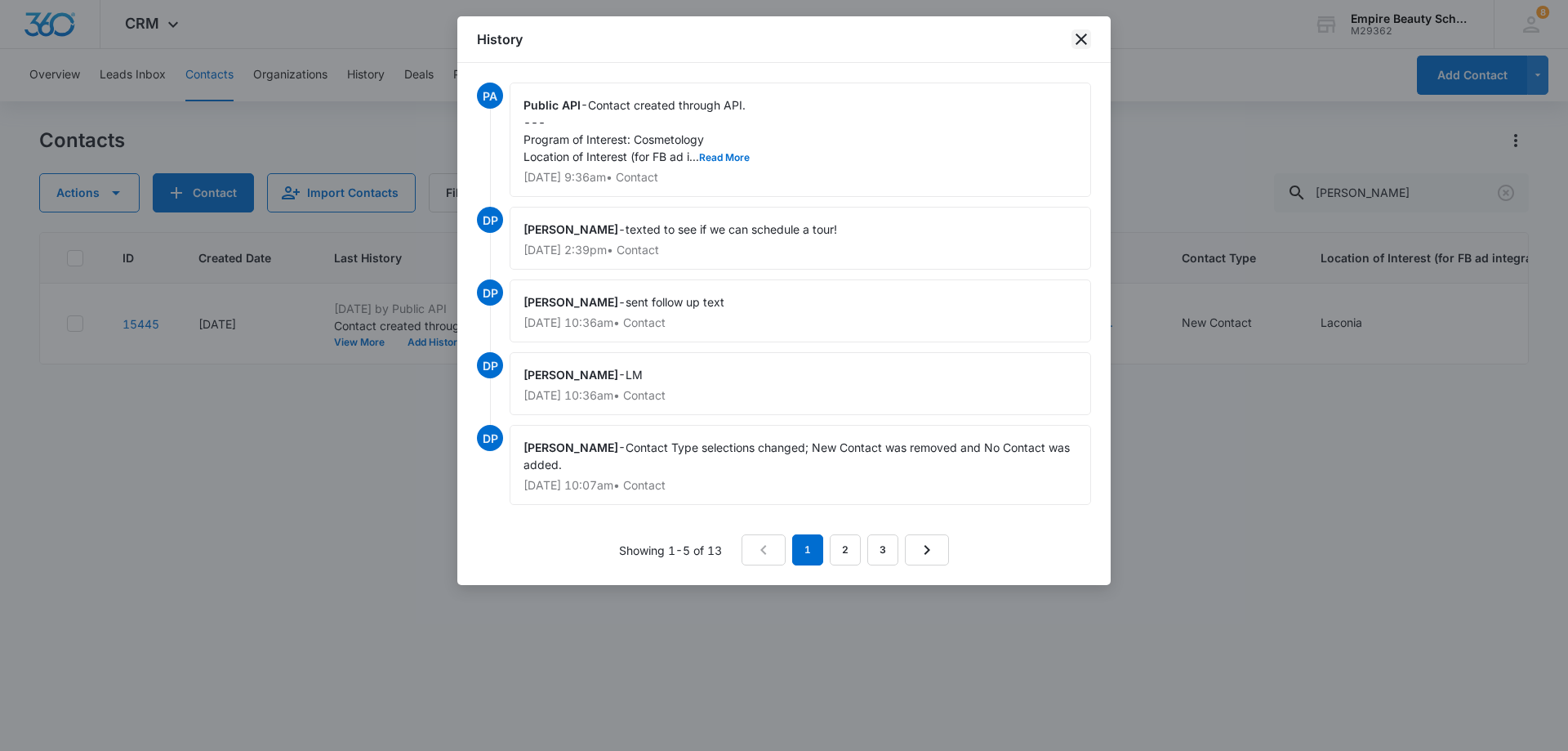
click at [1082, 38] on icon "close" at bounding box center [1081, 40] width 12 height 12
